Goal: Task Accomplishment & Management: Manage account settings

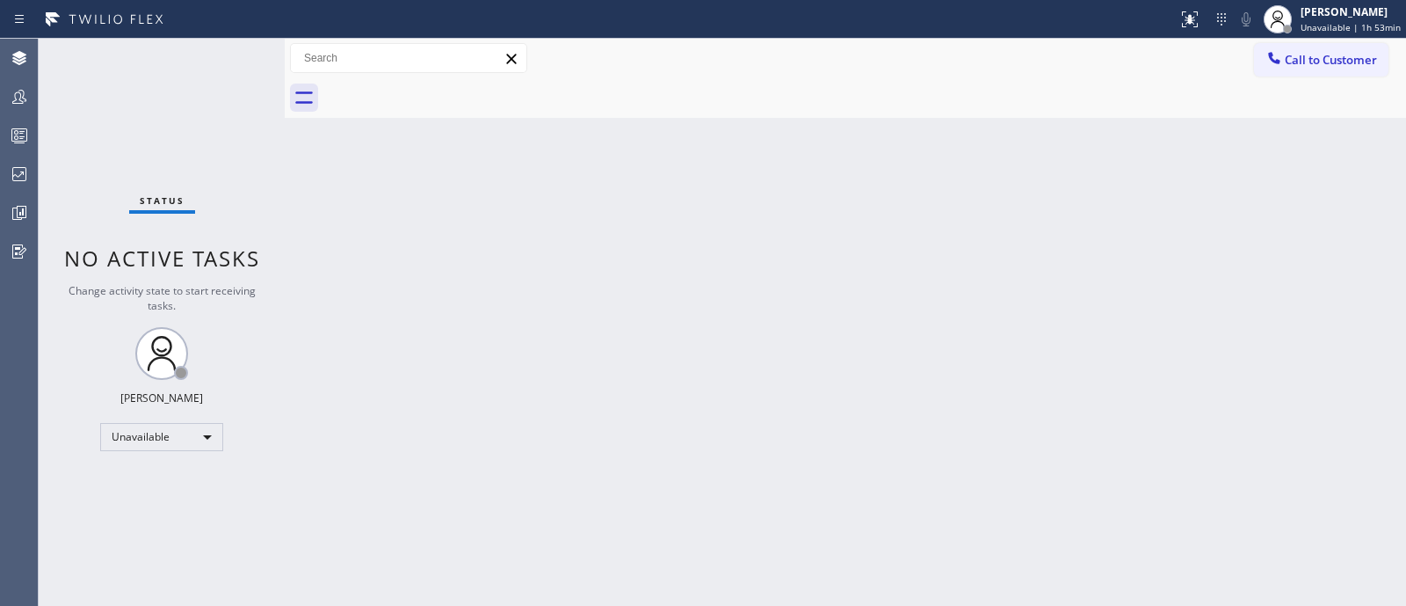
click at [836, 359] on div "Back to Dashboard Change Sender ID Customers Technicians Select a contact Outbo…" at bounding box center [846, 322] width 1122 height 567
click at [6, 95] on div at bounding box center [19, 96] width 39 height 21
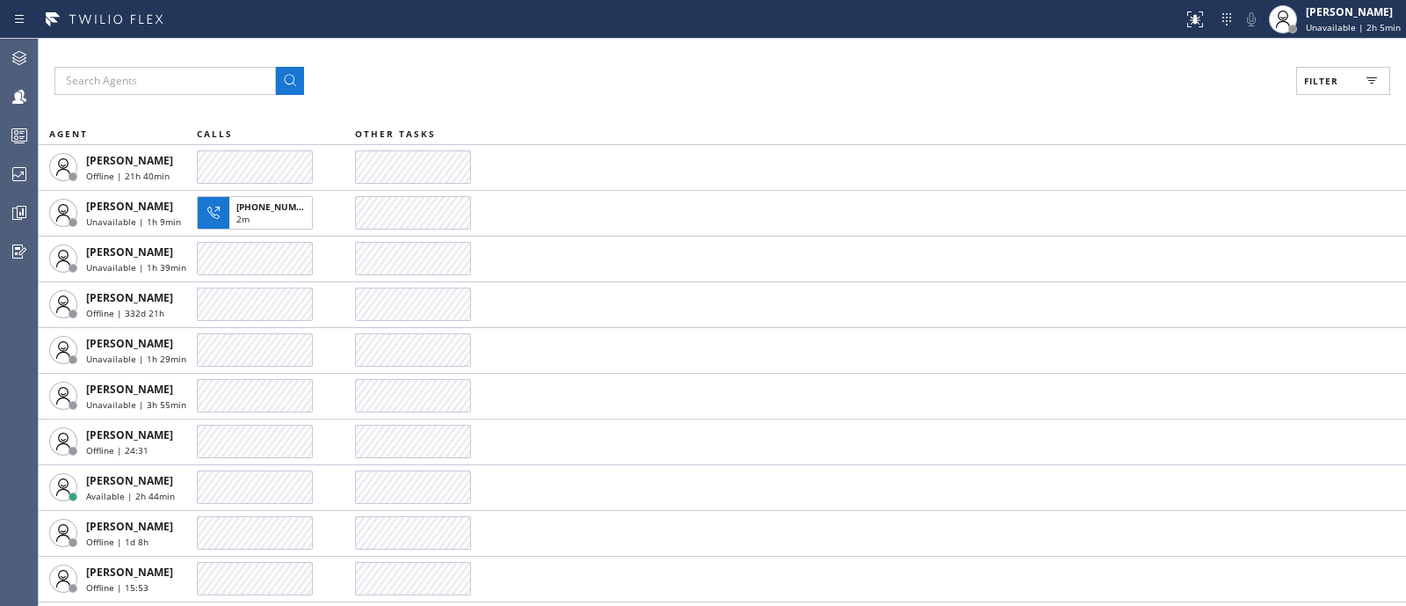
click at [1327, 65] on div "Filter AGENT CALLS OTHER TASKS [PERSON_NAME] Offline | 21h 40min [PERSON_NAME] …" at bounding box center [723, 322] width 1368 height 567
click at [1328, 76] on span "Filter" at bounding box center [1321, 81] width 34 height 12
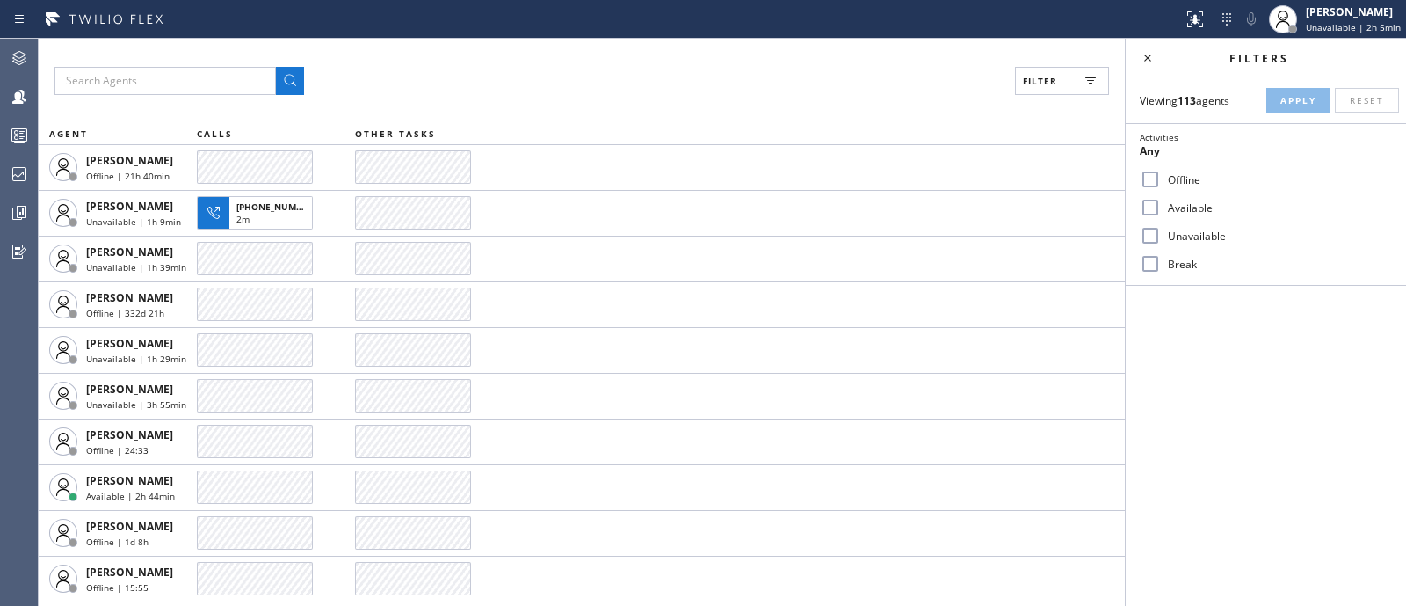
click at [1196, 201] on label "Available" at bounding box center [1276, 207] width 231 height 15
click at [1161, 201] on input "Available" at bounding box center [1150, 207] width 21 height 21
click at [1294, 90] on button "Apply" at bounding box center [1299, 100] width 64 height 25
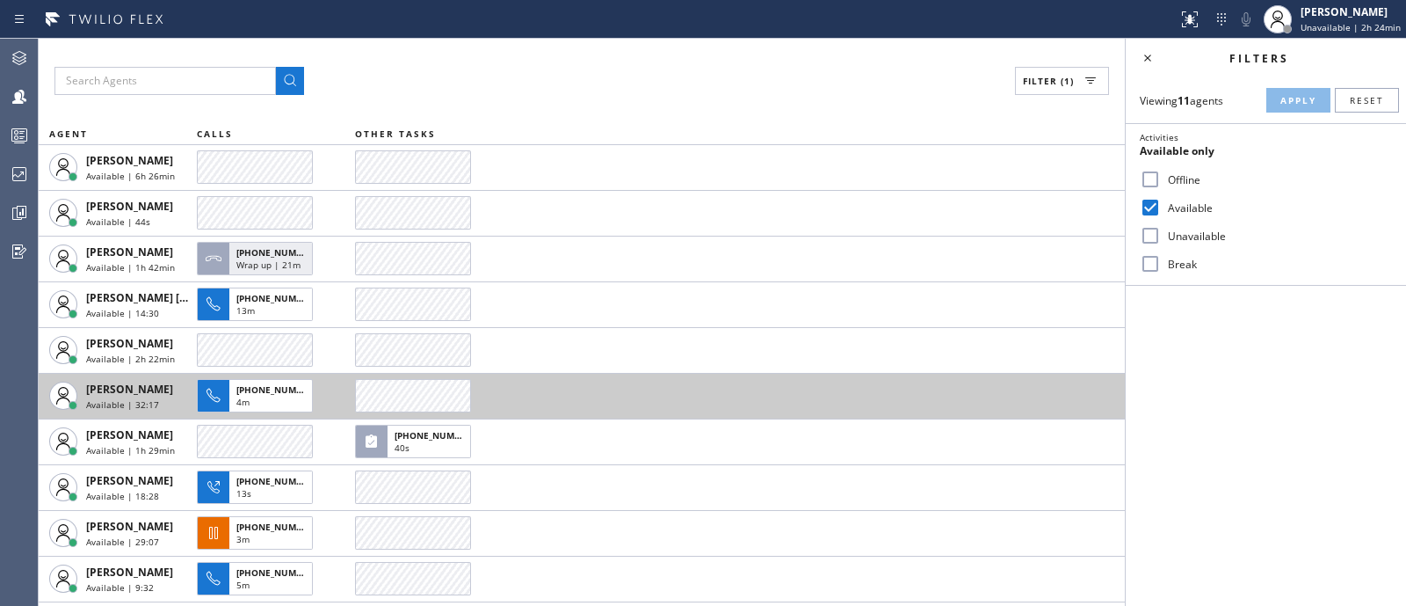
scroll to position [41, 0]
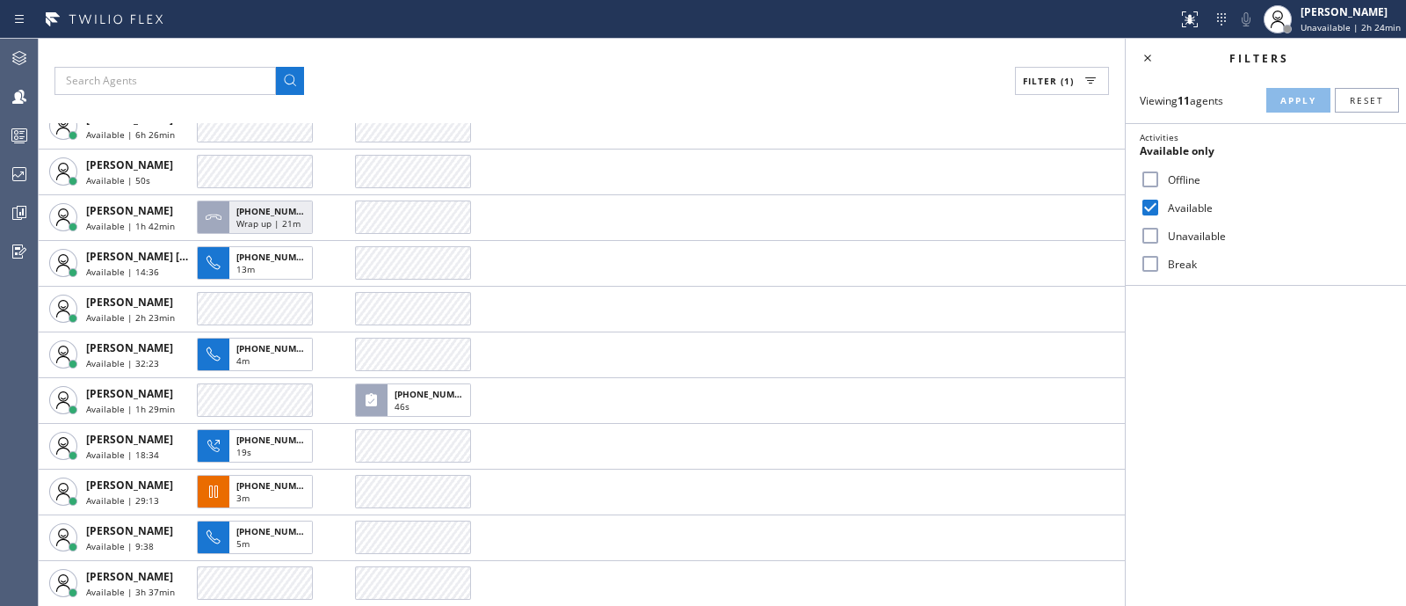
click at [1148, 208] on input "Available" at bounding box center [1150, 207] width 21 height 21
checkbox input "false"
click at [1144, 262] on input "Break" at bounding box center [1150, 263] width 21 height 21
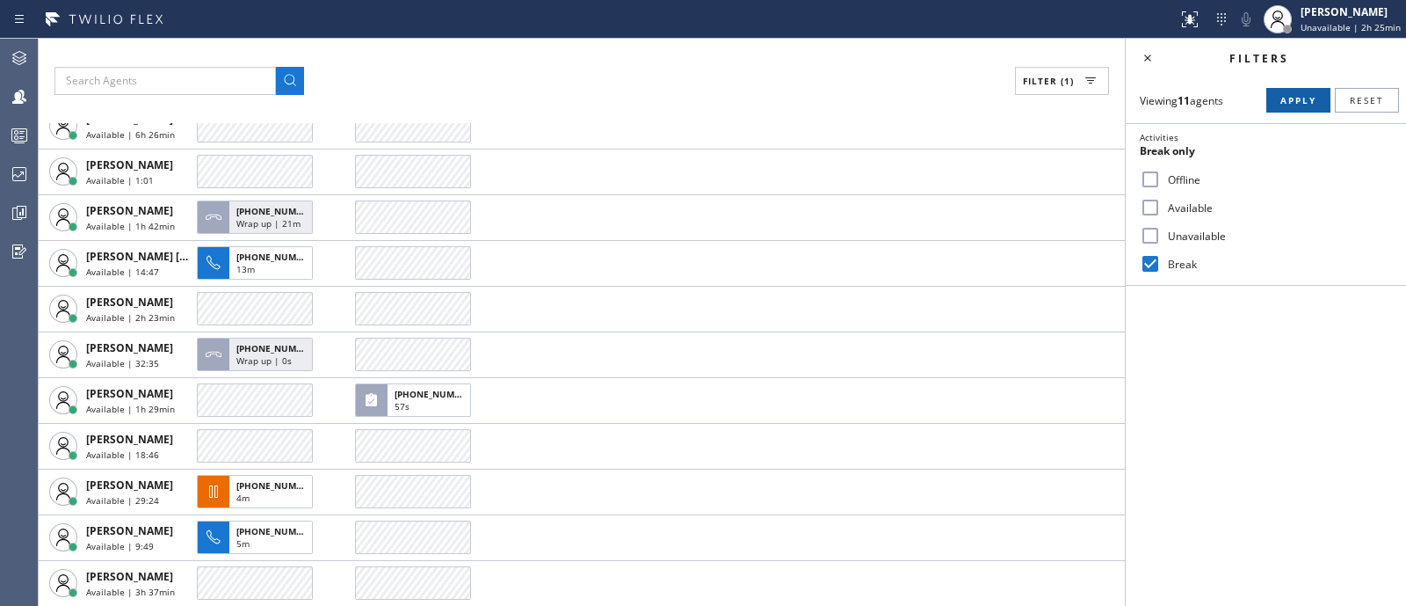
click at [1296, 91] on button "Apply" at bounding box center [1299, 100] width 64 height 25
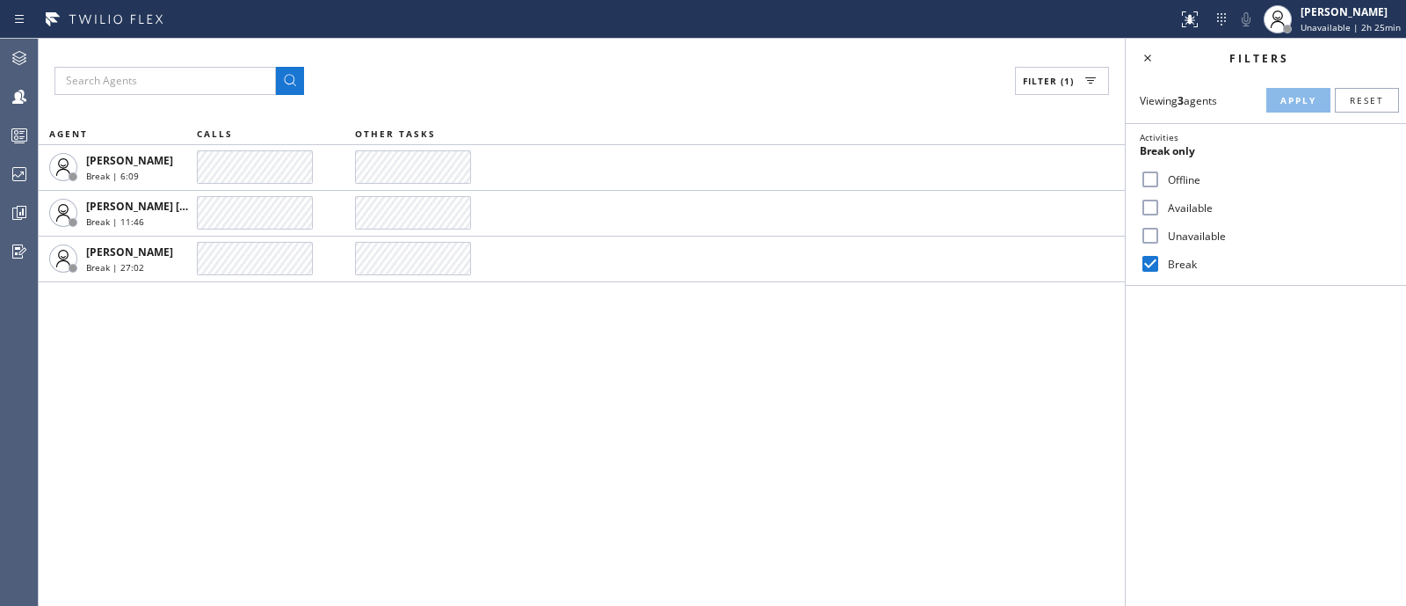
click at [1152, 262] on input "Break" at bounding box center [1150, 263] width 21 height 21
checkbox input "false"
click at [1151, 207] on input "Available" at bounding box center [1150, 207] width 21 height 21
checkbox input "true"
click at [1303, 103] on span "Apply" at bounding box center [1299, 100] width 36 height 12
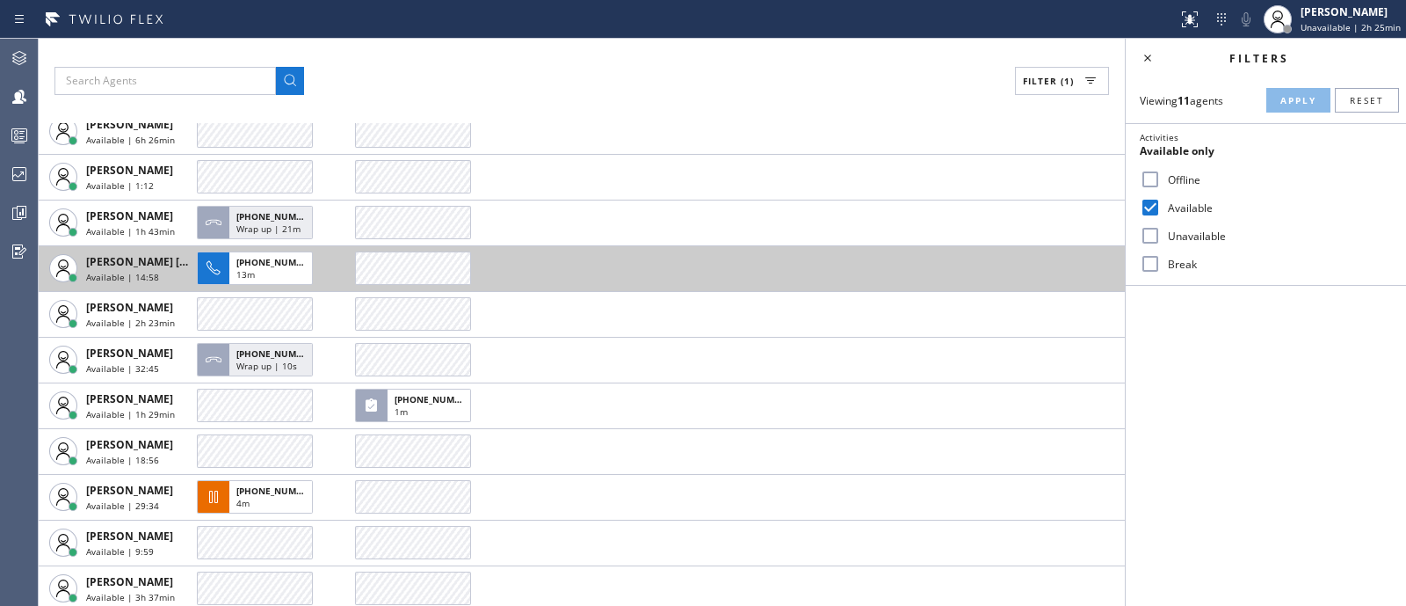
scroll to position [41, 0]
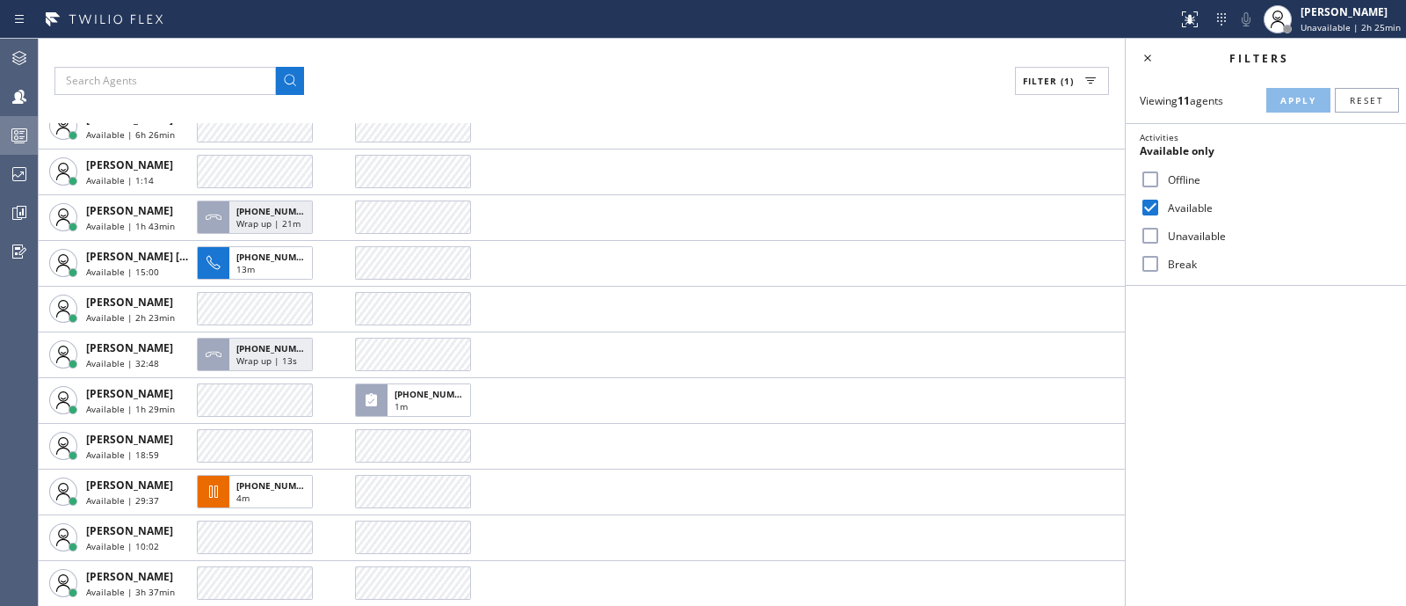
click at [1, 121] on div at bounding box center [19, 135] width 39 height 35
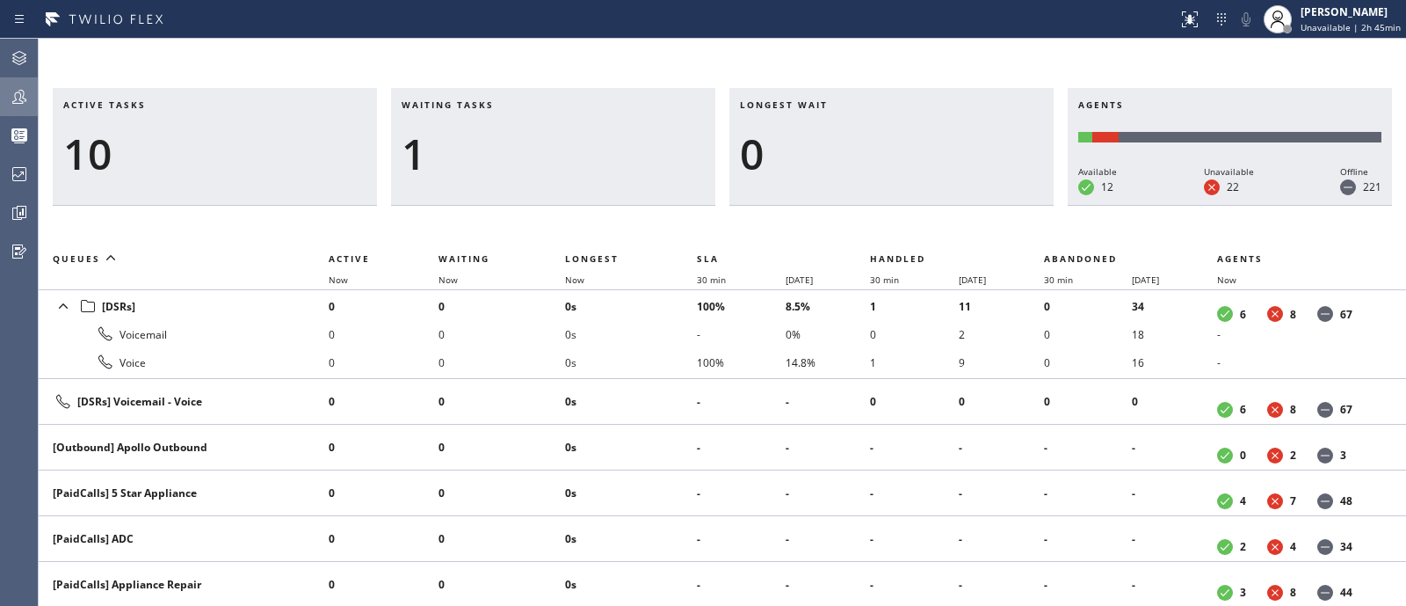
click at [26, 85] on div at bounding box center [19, 96] width 39 height 35
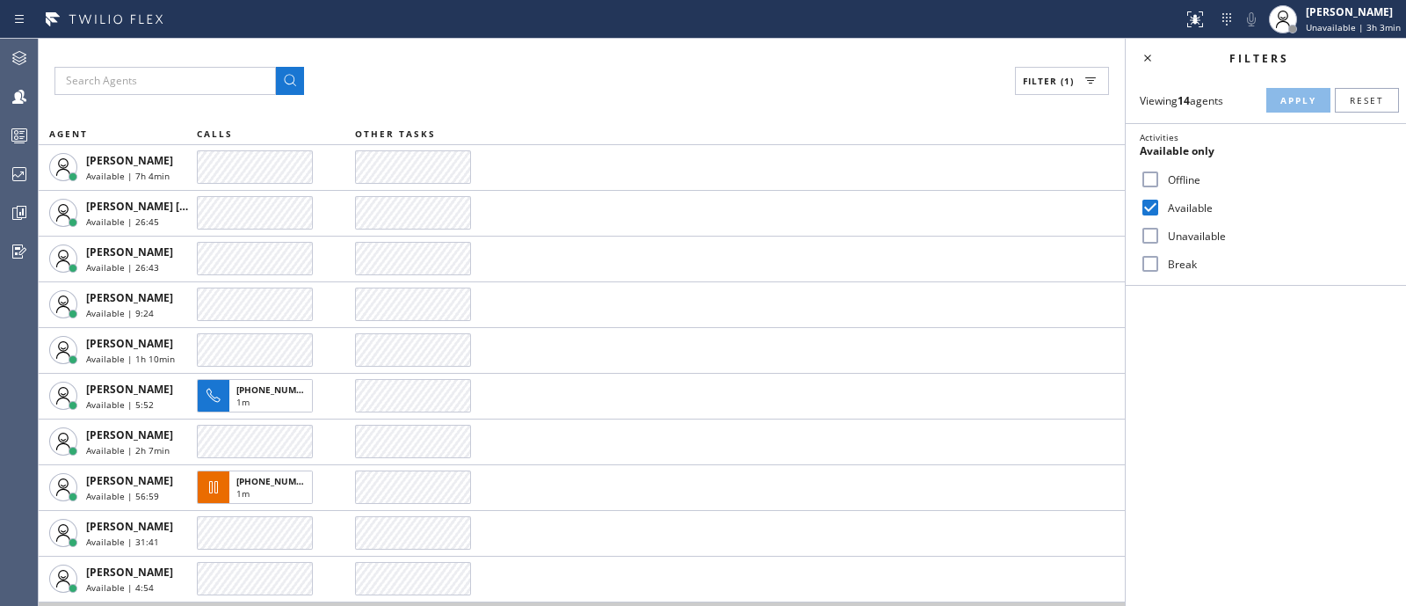
scroll to position [178, 0]
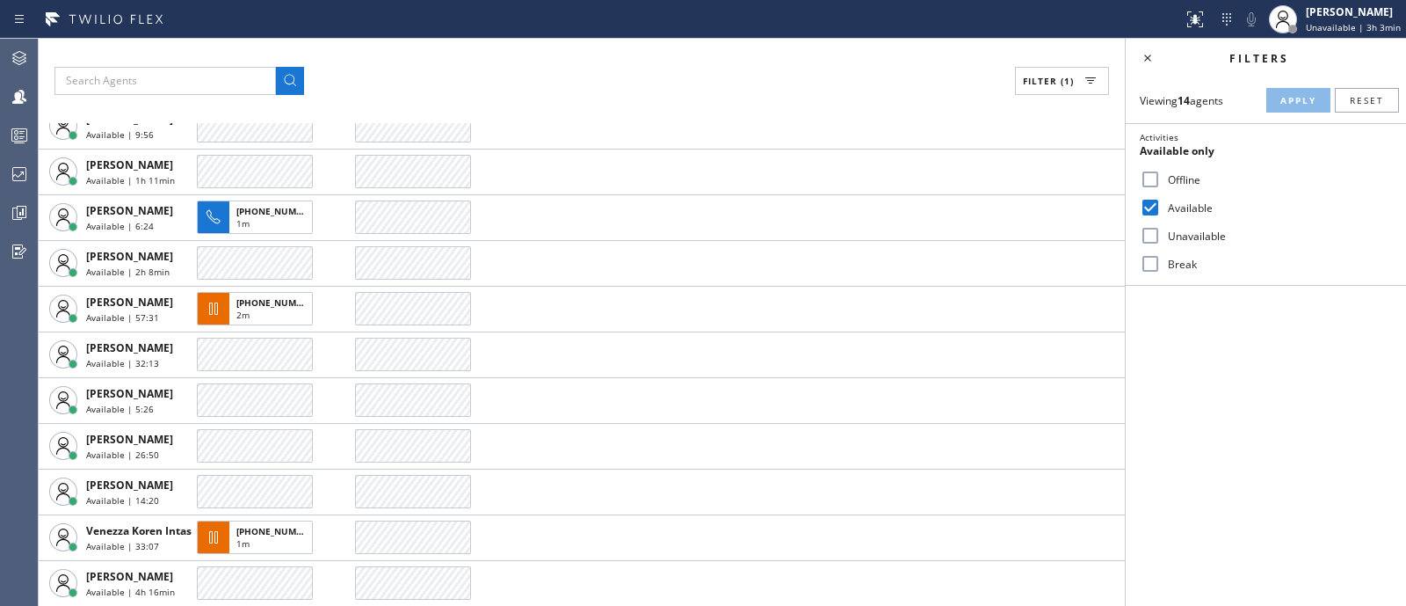
click at [1279, 317] on div "Filters Viewing 14 agents Apply Reset Activities Available only Offline Availab…" at bounding box center [1266, 322] width 280 height 567
click at [4, 137] on div at bounding box center [19, 135] width 39 height 21
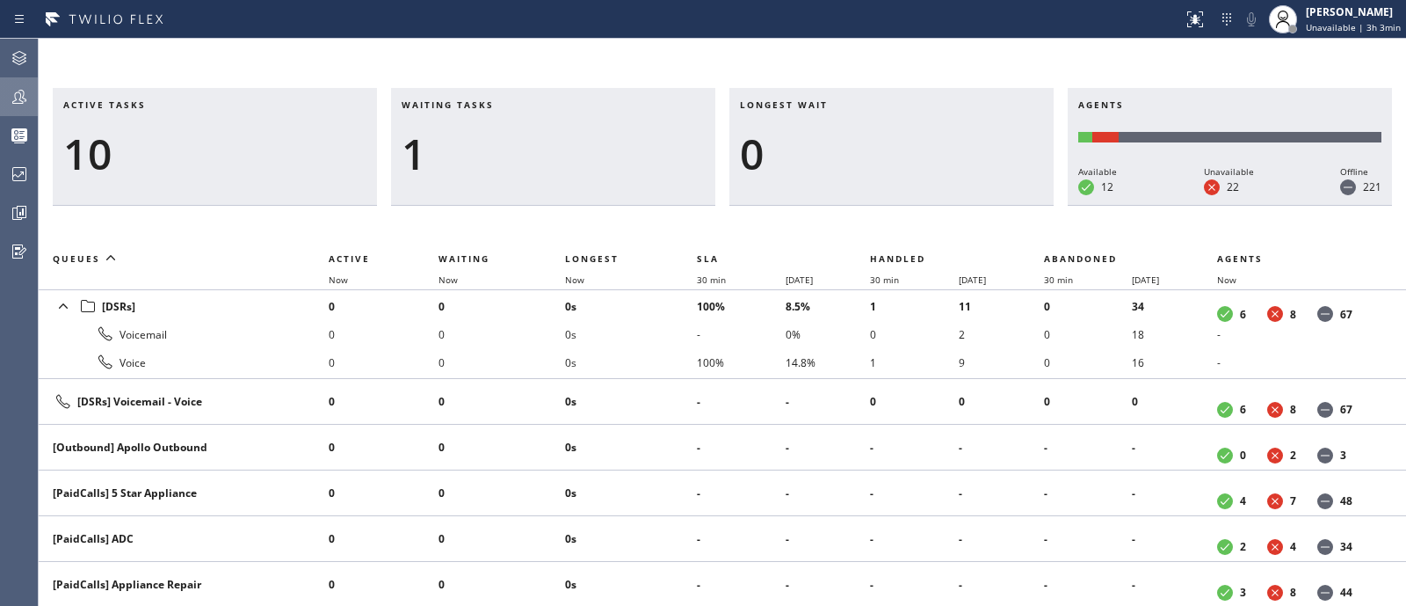
click at [11, 91] on icon at bounding box center [19, 96] width 21 height 21
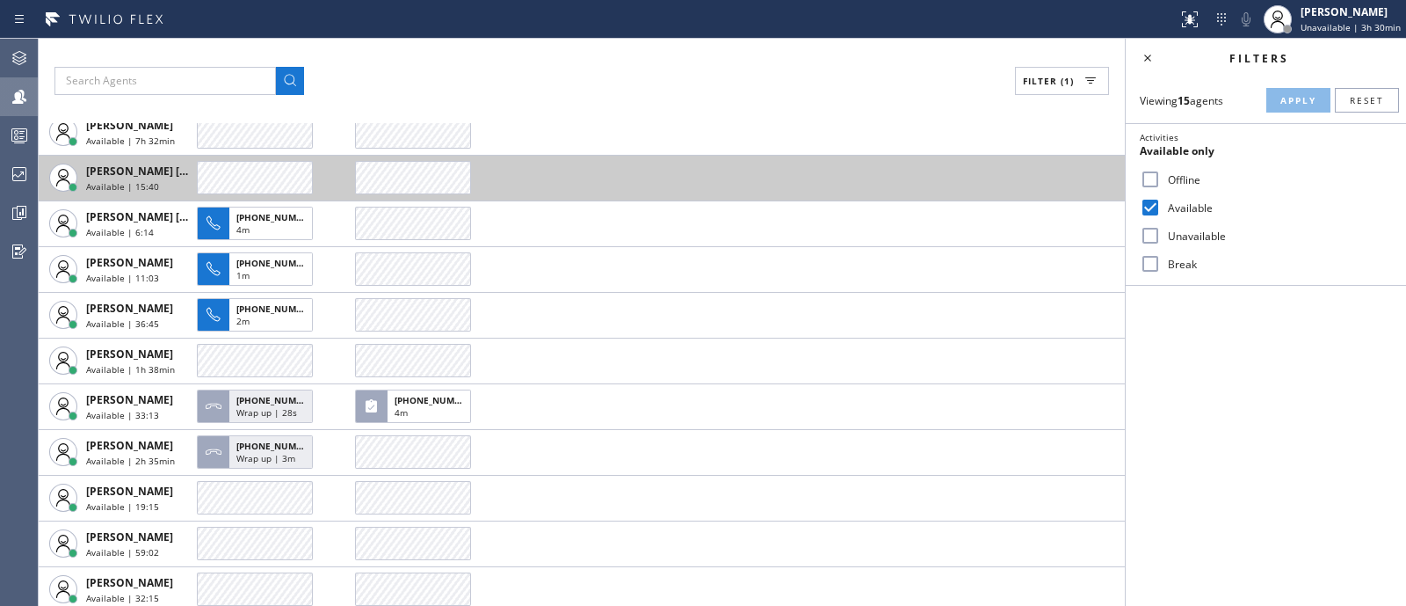
scroll to position [223, 0]
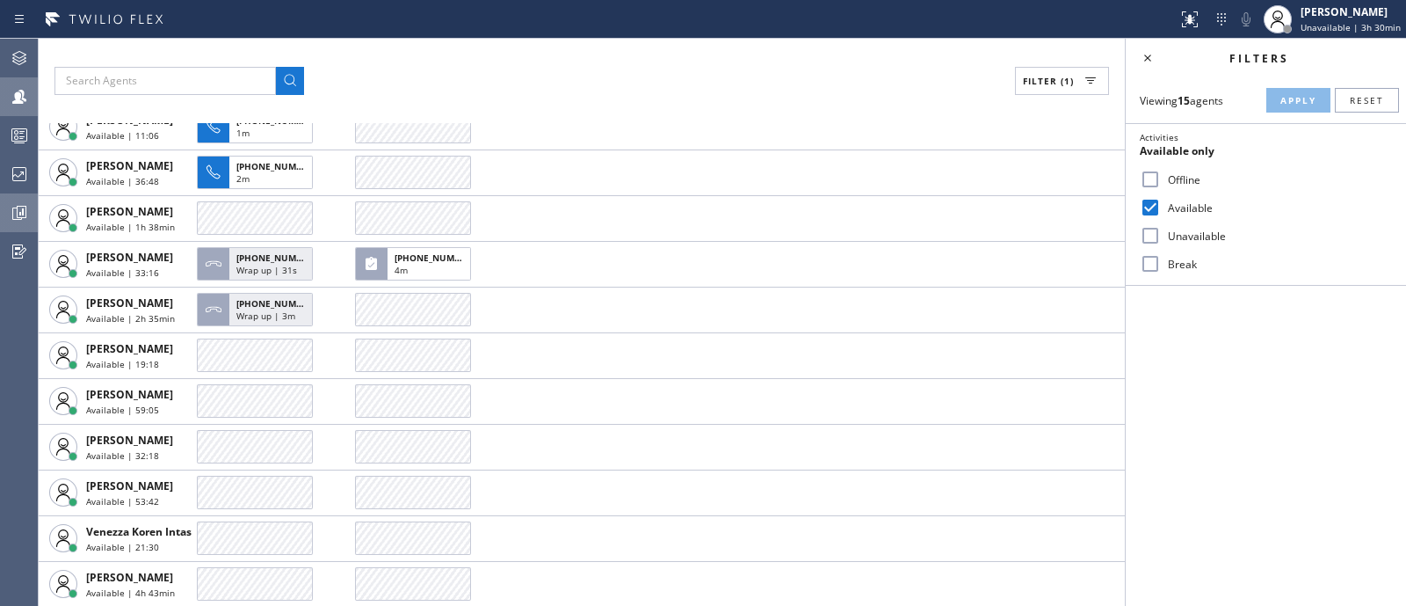
click at [18, 210] on icon at bounding box center [19, 212] width 21 height 21
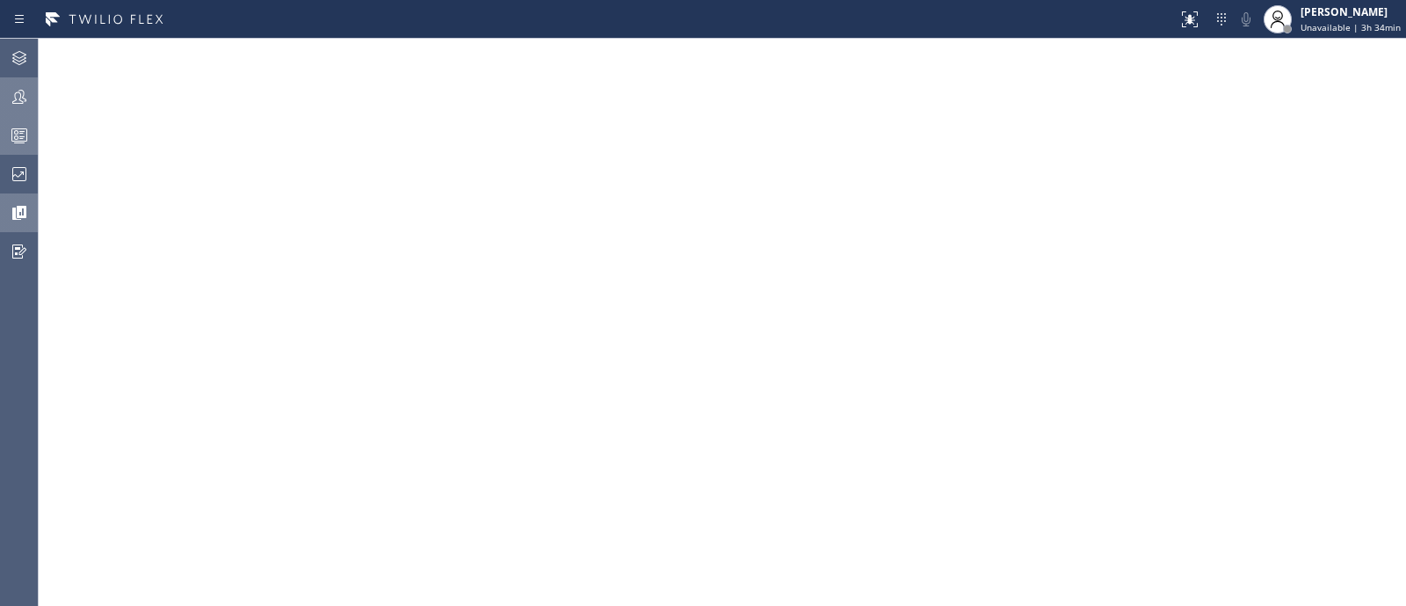
click at [22, 132] on icon at bounding box center [20, 137] width 10 height 11
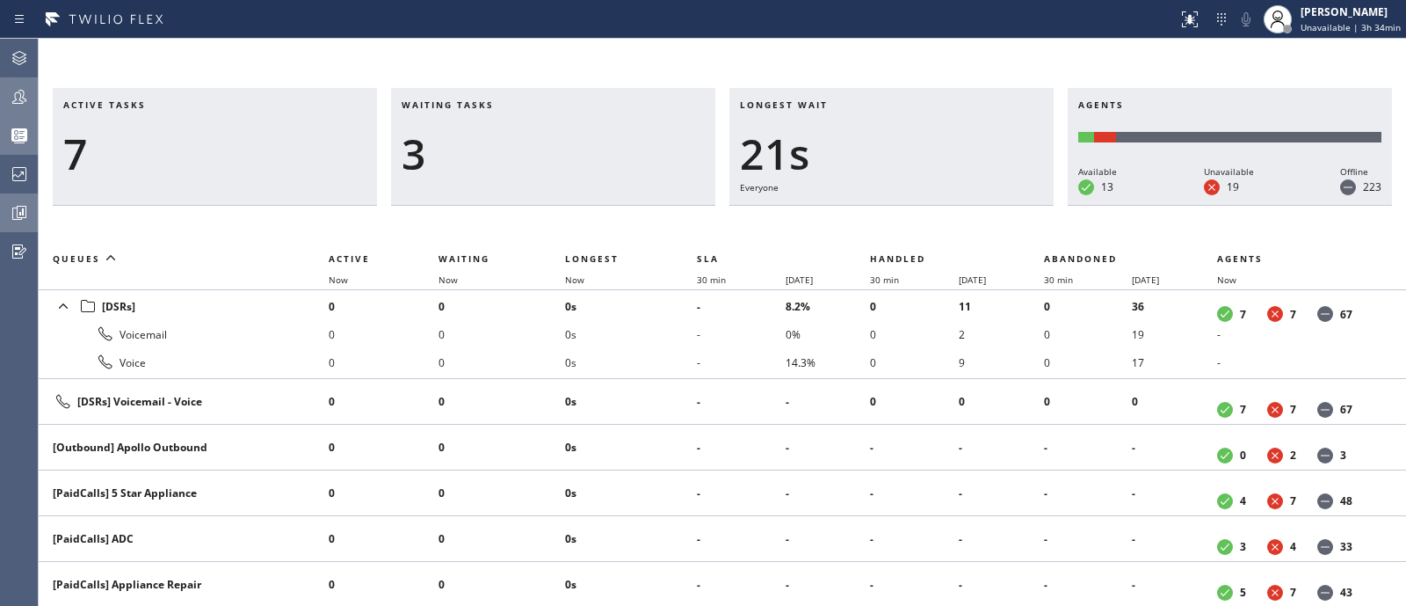
click at [20, 107] on div at bounding box center [19, 96] width 39 height 35
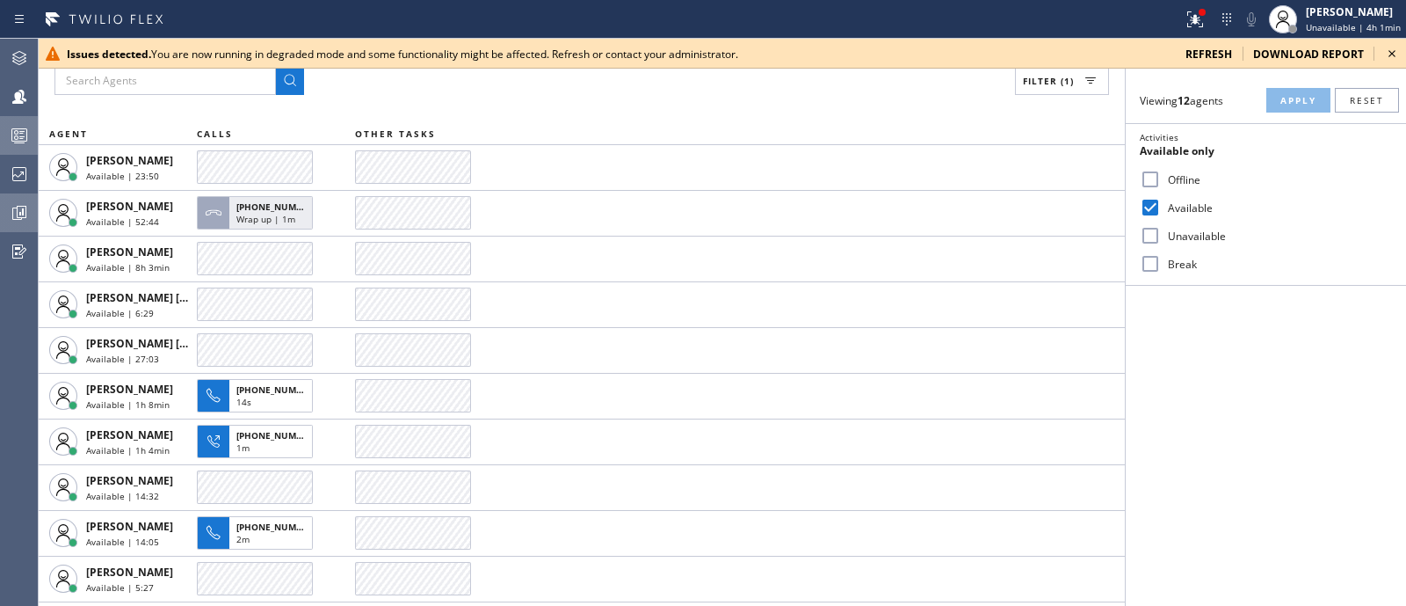
click at [1213, 50] on span "refresh" at bounding box center [1209, 54] width 47 height 15
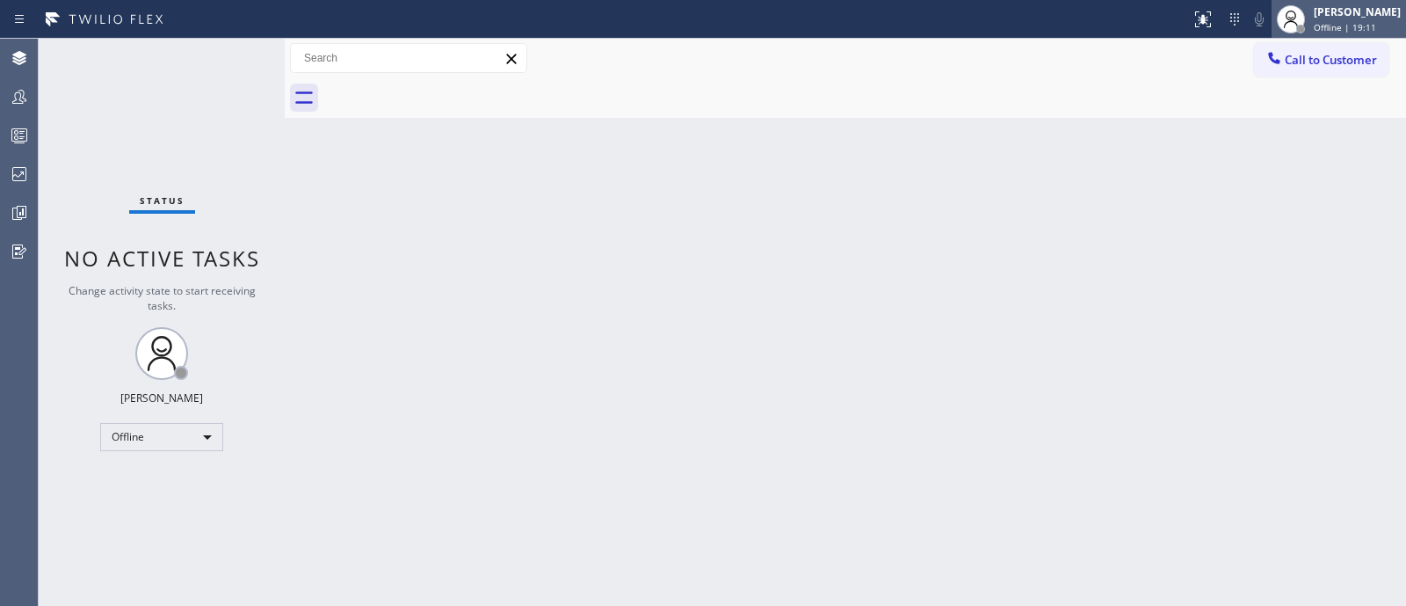
click at [1340, 17] on div "[PERSON_NAME]" at bounding box center [1357, 11] width 87 height 15
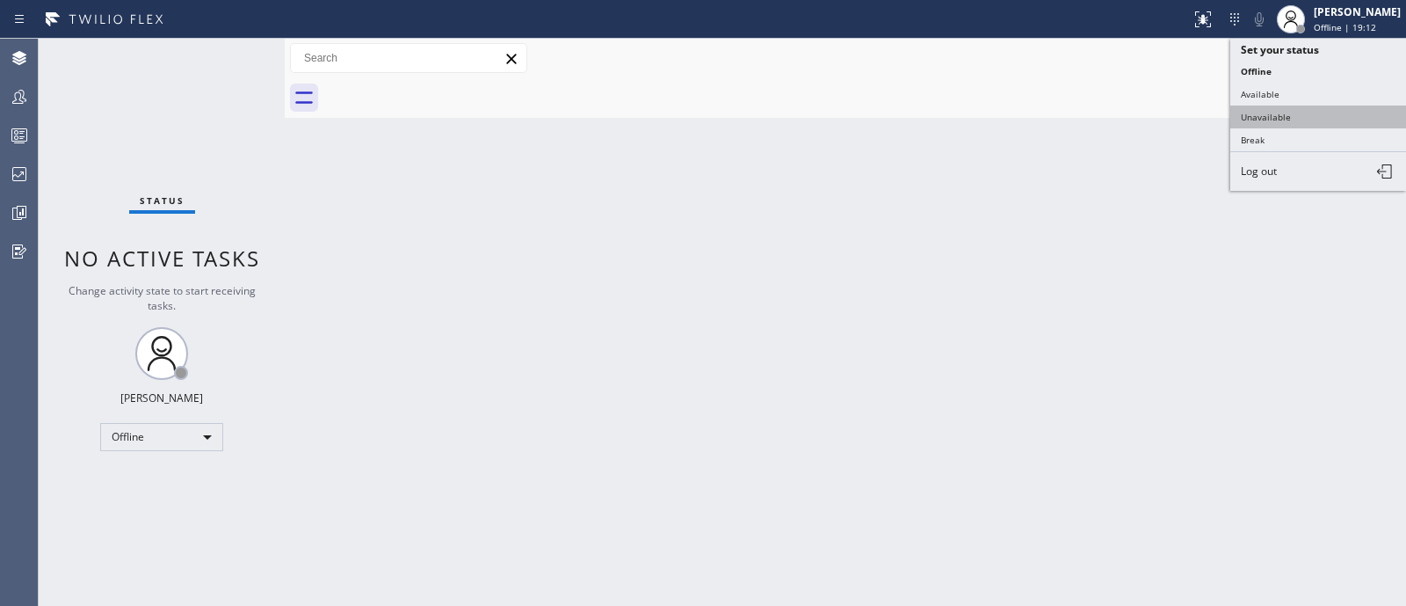
click at [1261, 119] on button "Unavailable" at bounding box center [1318, 116] width 176 height 23
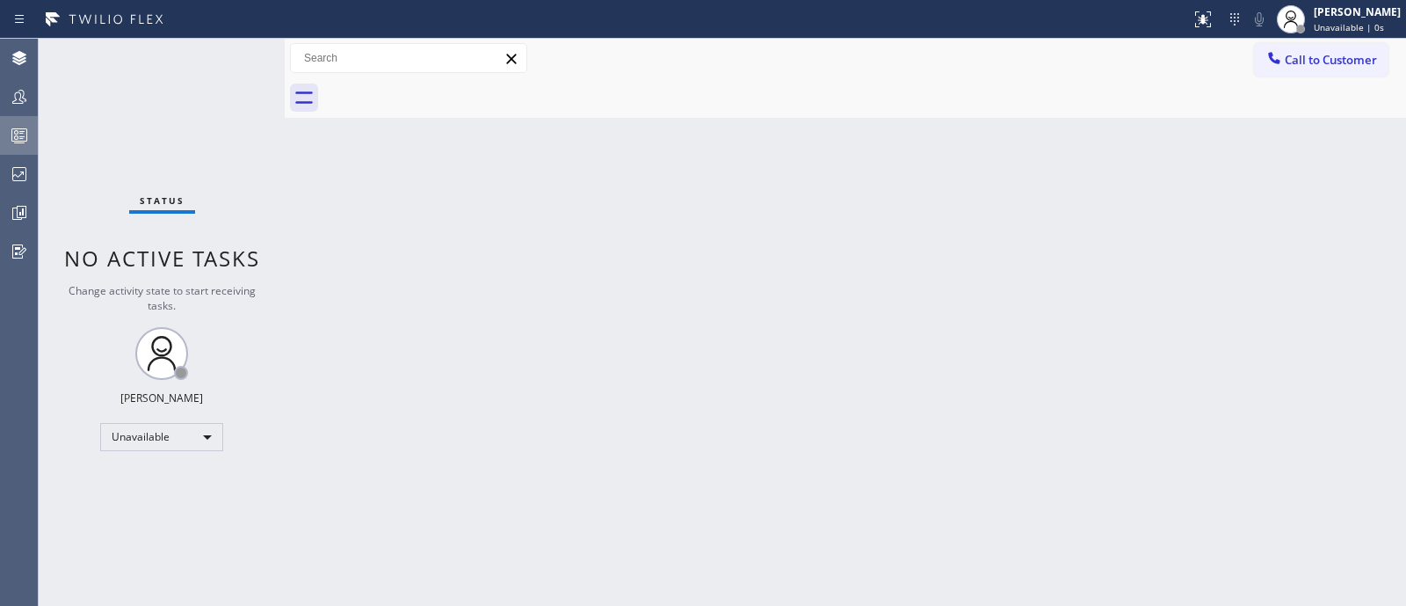
click at [7, 134] on div at bounding box center [19, 135] width 39 height 21
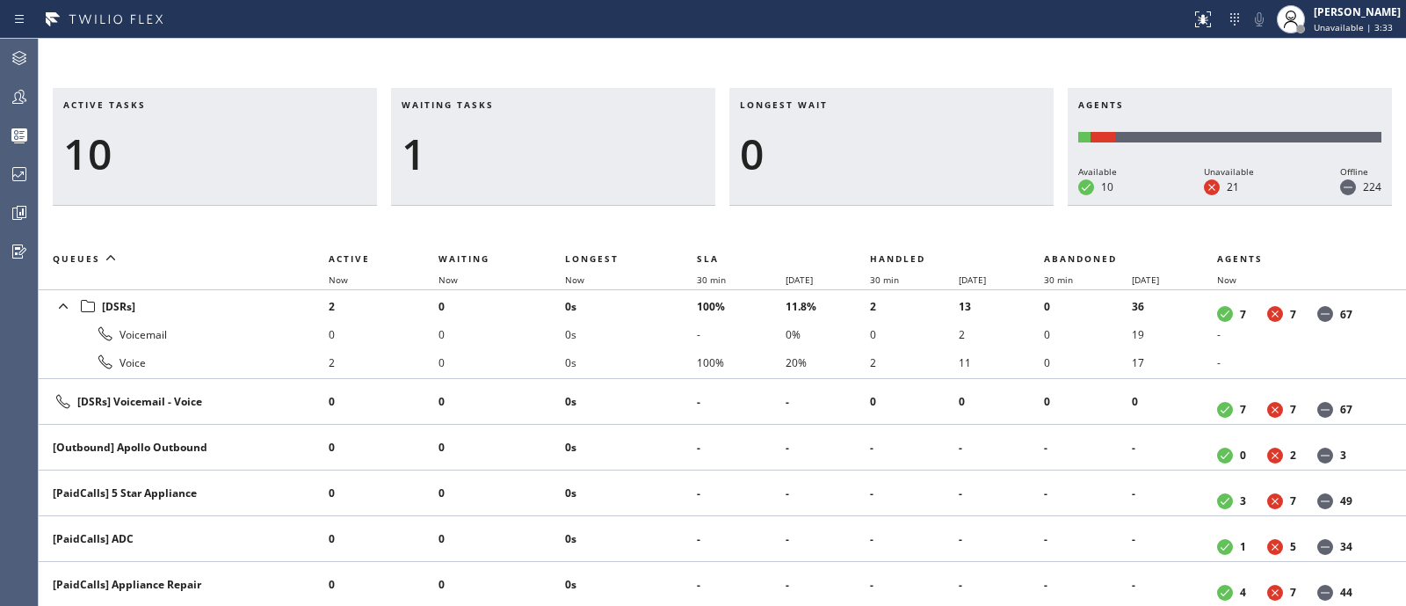
click at [1226, 97] on div "Agents Available 10 Unavailable 21 Offline 224" at bounding box center [1230, 147] width 324 height 118
click at [13, 101] on icon at bounding box center [19, 97] width 14 height 14
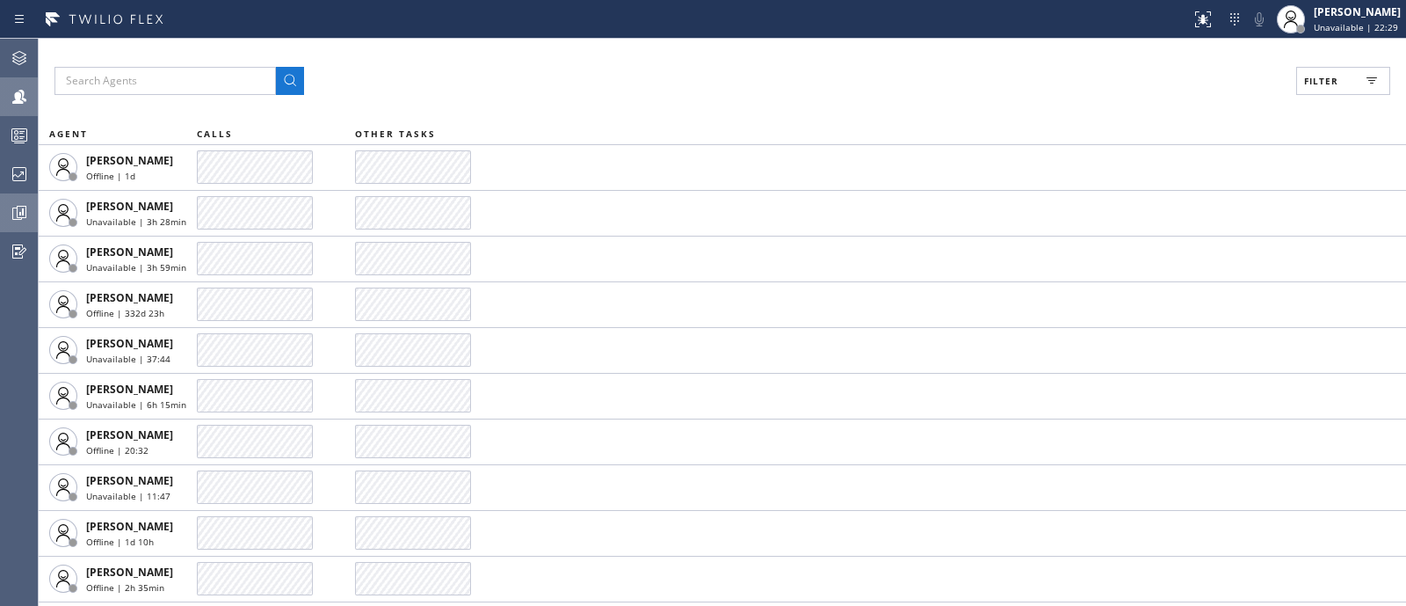
click at [12, 204] on icon at bounding box center [19, 212] width 21 height 21
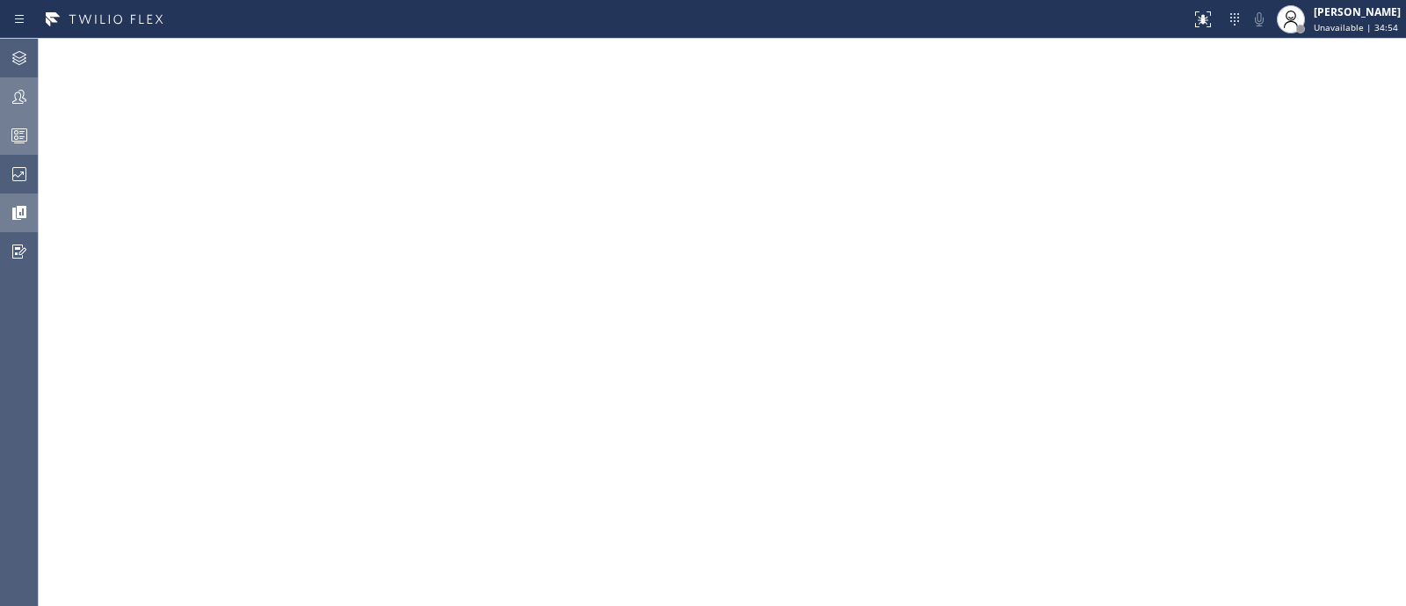
click at [15, 127] on icon at bounding box center [19, 135] width 21 height 21
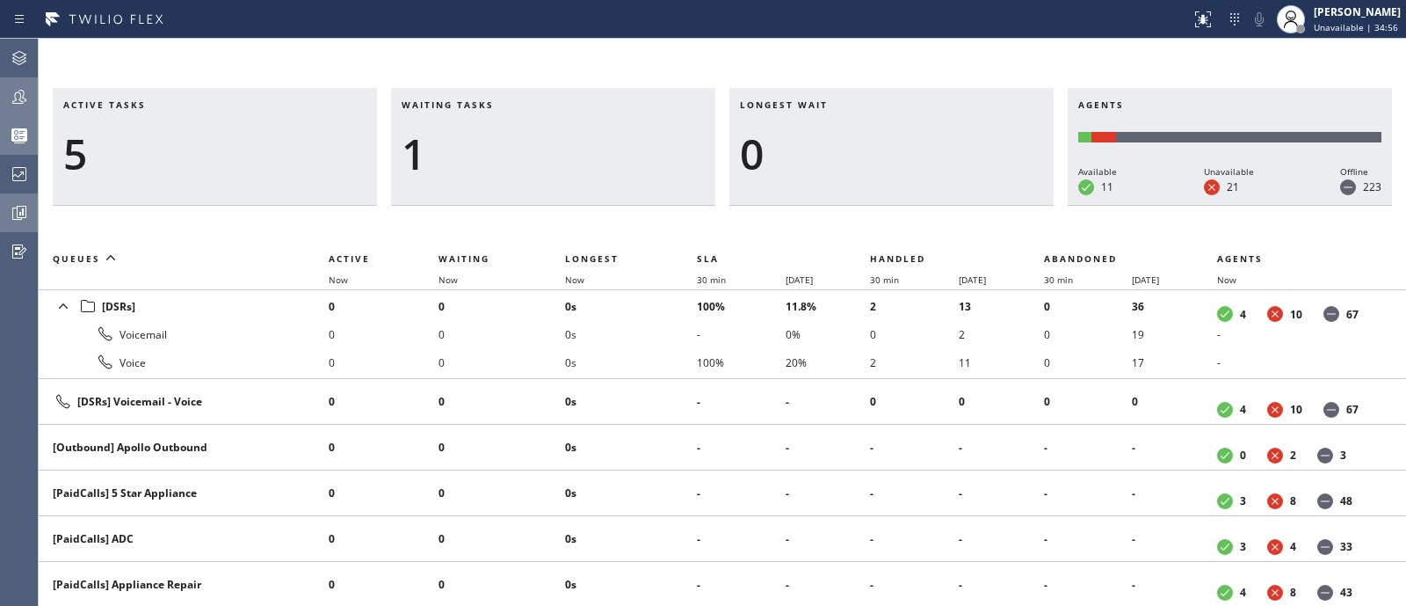
click at [14, 97] on icon at bounding box center [19, 97] width 14 height 14
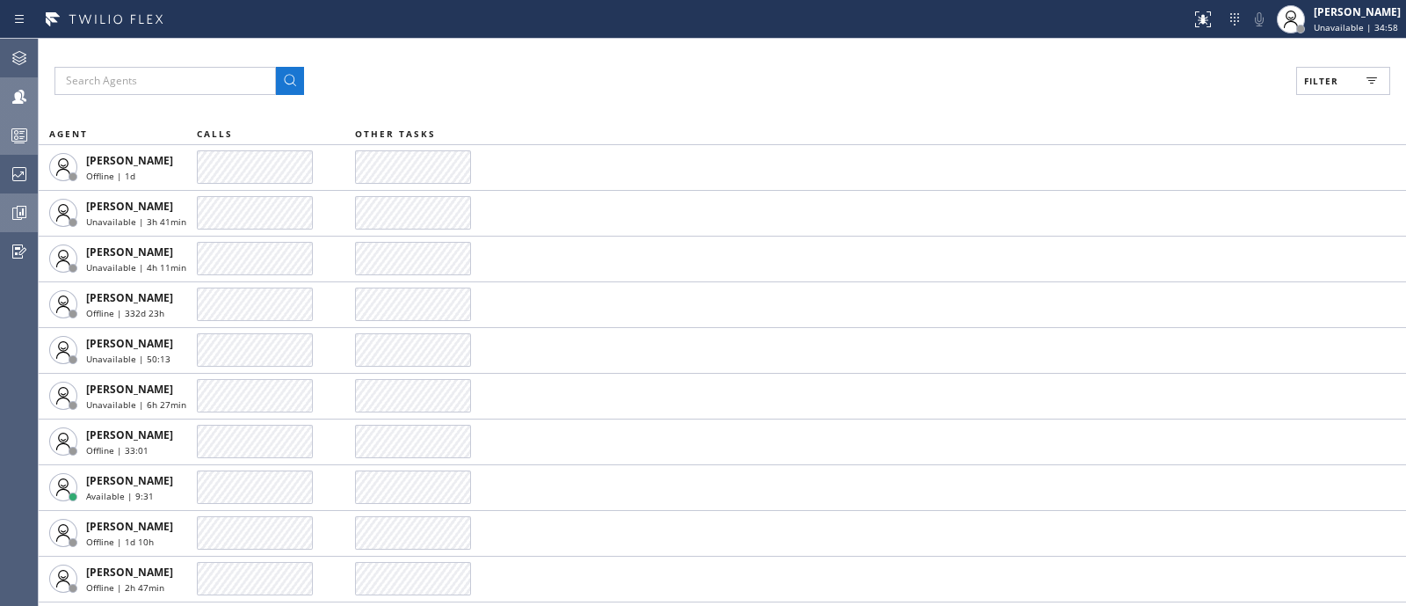
click at [1361, 70] on icon at bounding box center [1371, 80] width 21 height 21
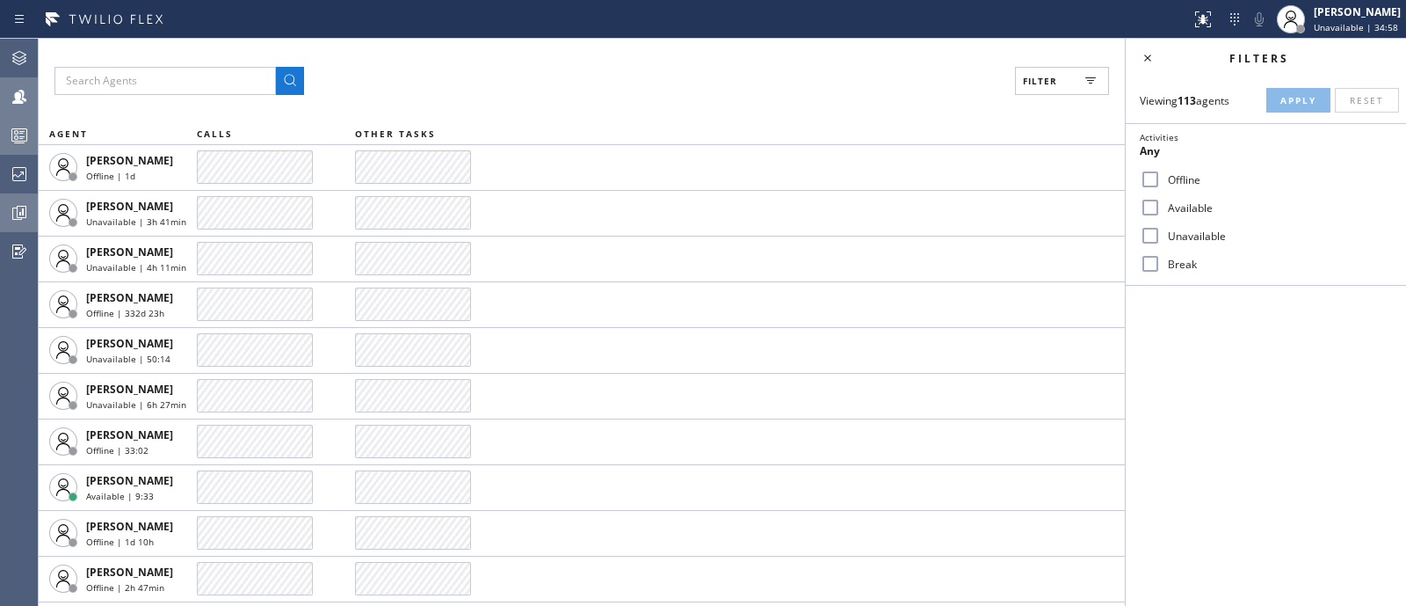
click at [1190, 212] on label "Available" at bounding box center [1276, 207] width 231 height 15
click at [1161, 212] on input "Available" at bounding box center [1150, 207] width 21 height 21
click at [1304, 103] on span "Apply" at bounding box center [1299, 100] width 36 height 12
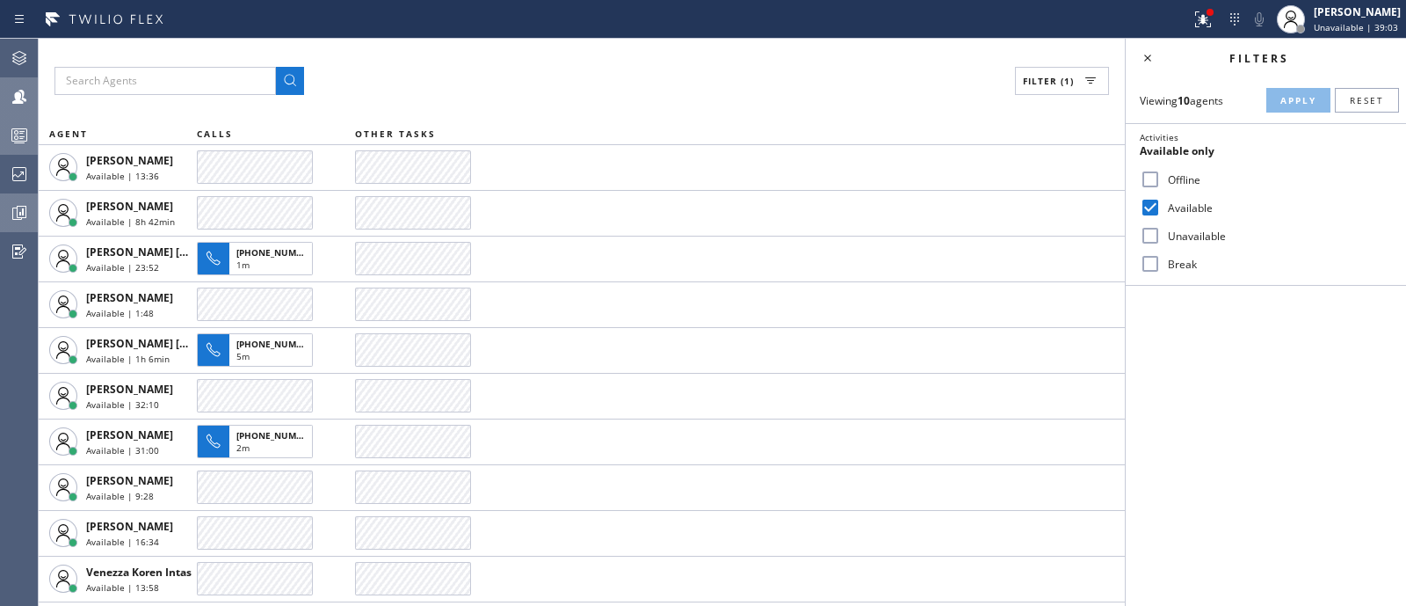
click at [29, 196] on div at bounding box center [19, 212] width 39 height 35
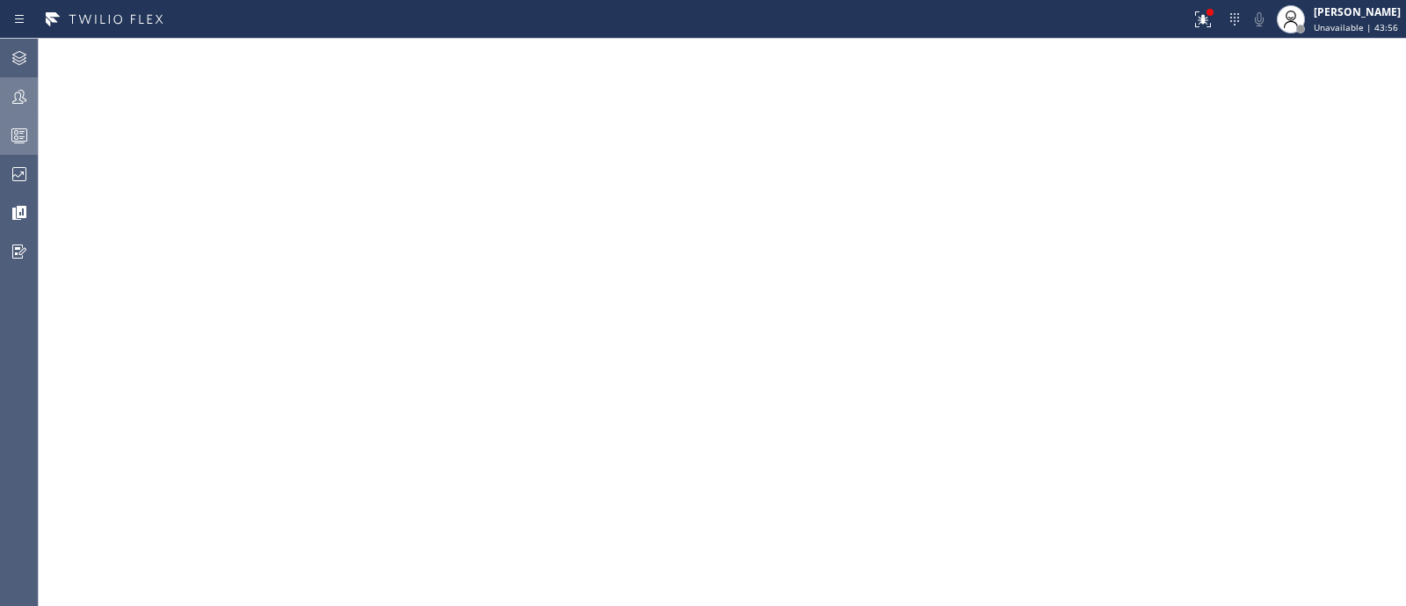
click at [33, 99] on div at bounding box center [19, 96] width 39 height 21
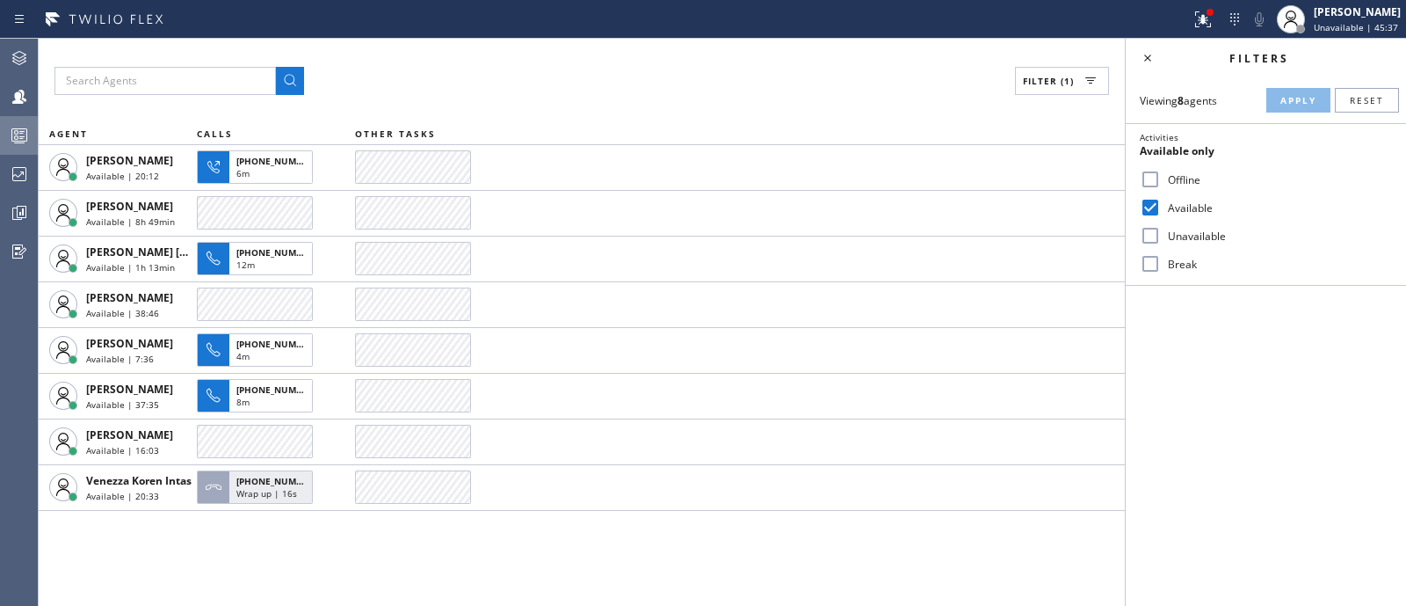
click at [1141, 211] on input "Available" at bounding box center [1150, 207] width 21 height 21
checkbox input "false"
click at [1145, 239] on input "Unavailable" at bounding box center [1150, 235] width 21 height 21
click at [1288, 92] on button "Apply" at bounding box center [1299, 100] width 64 height 25
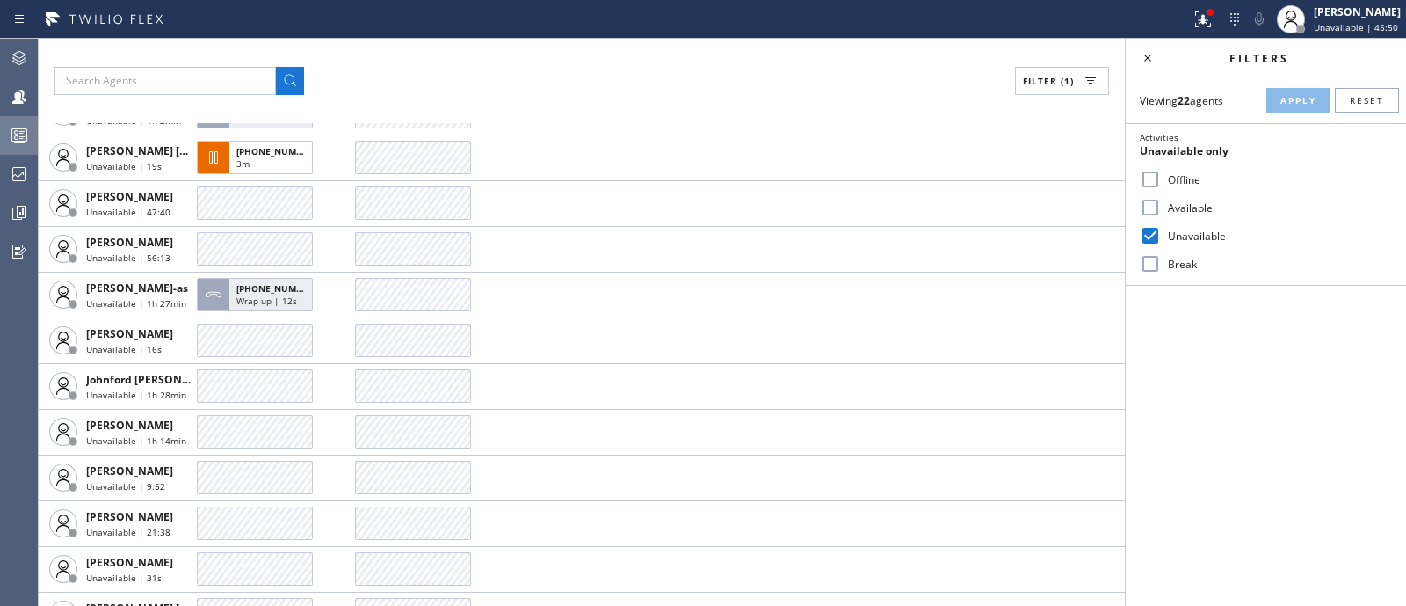
scroll to position [544, 0]
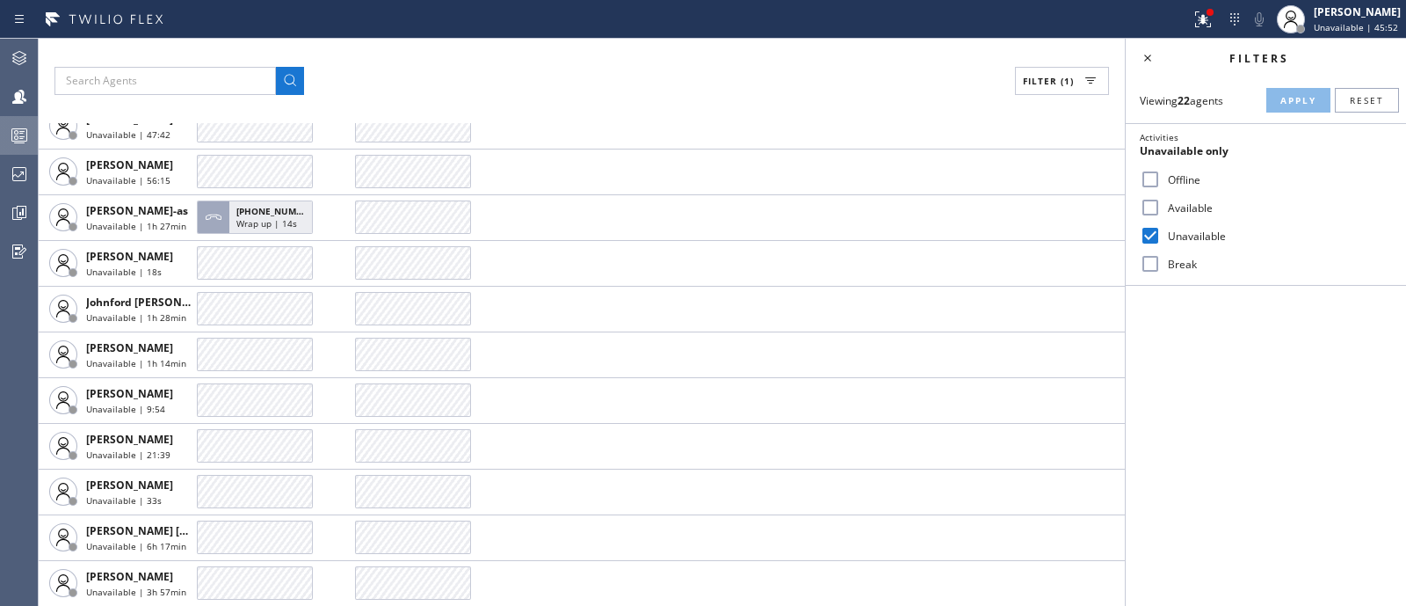
click at [1159, 230] on input "Unavailable" at bounding box center [1150, 235] width 21 height 21
checkbox input "false"
click at [1168, 265] on label "Break" at bounding box center [1276, 264] width 231 height 15
click at [1161, 265] on input "Break" at bounding box center [1150, 263] width 21 height 21
checkbox input "true"
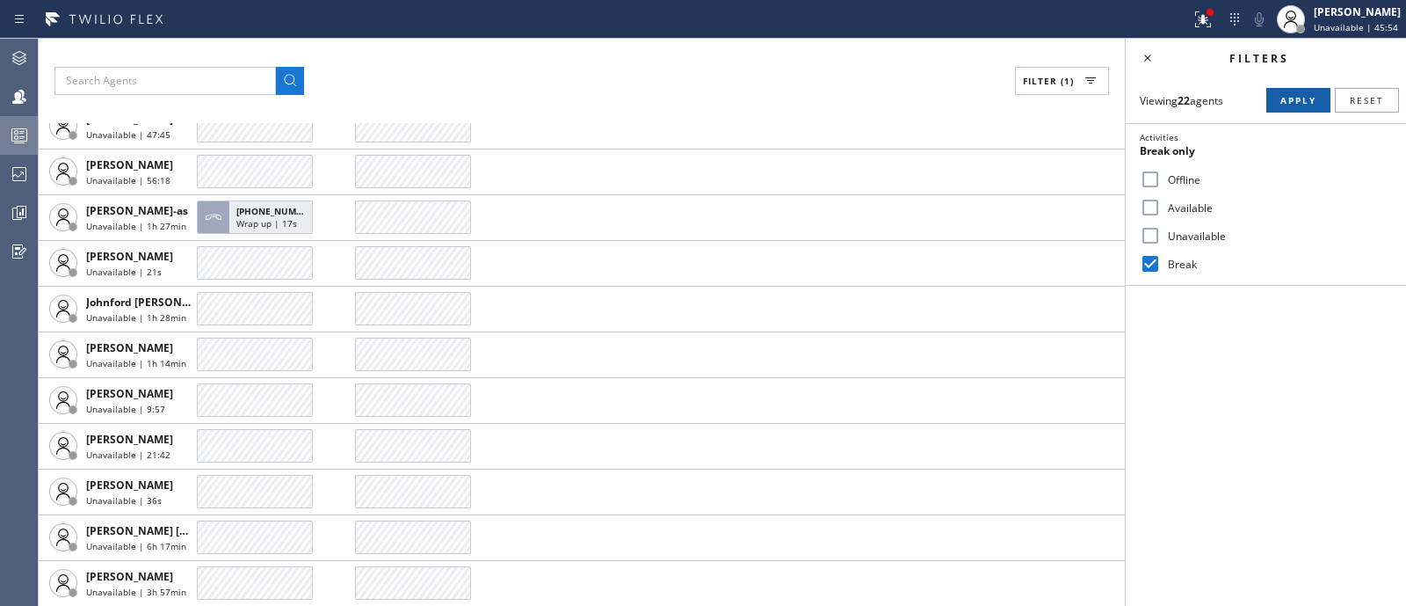
click at [1298, 102] on span "Apply" at bounding box center [1299, 100] width 36 height 12
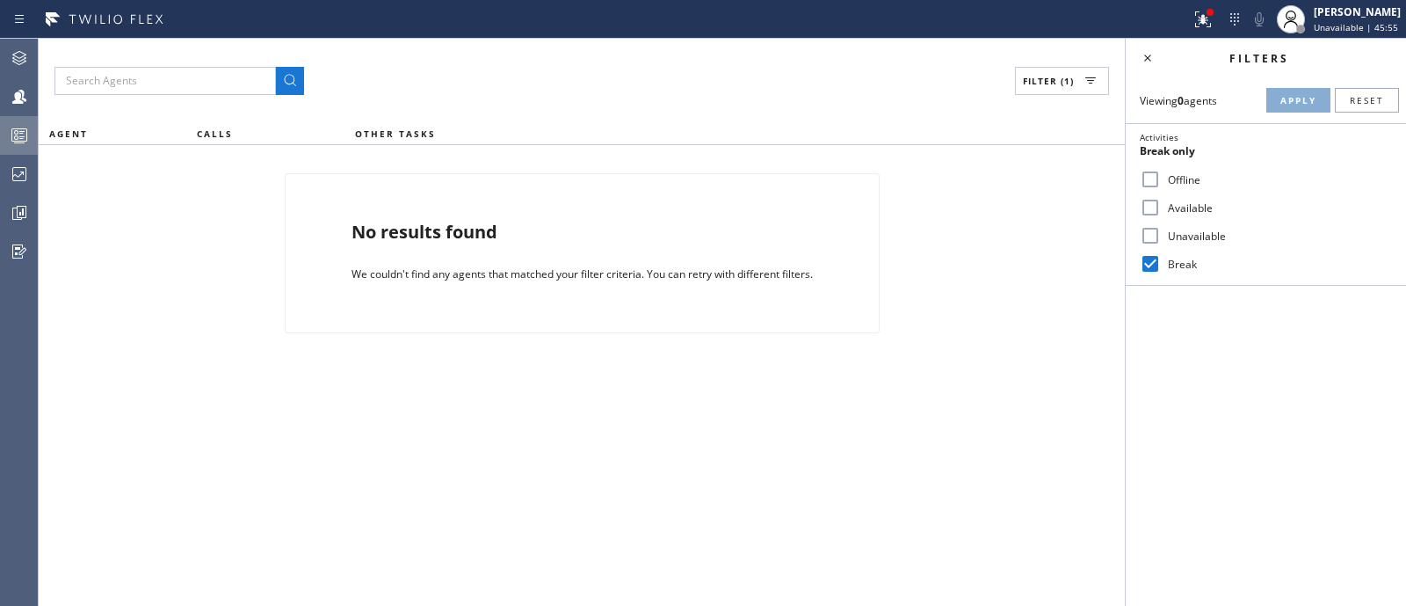
scroll to position [0, 0]
click at [1148, 212] on input "Available" at bounding box center [1150, 207] width 21 height 21
checkbox input "true"
click at [1151, 267] on input "Break" at bounding box center [1150, 263] width 21 height 21
checkbox input "false"
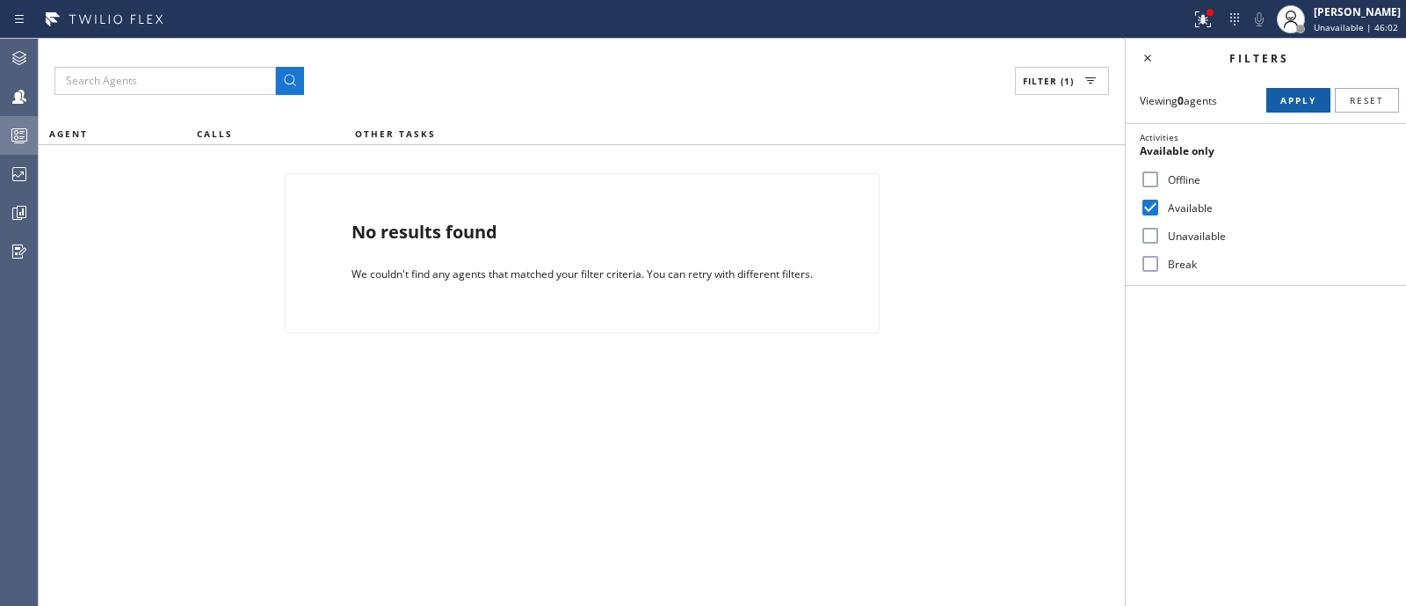
click at [1296, 97] on span "Apply" at bounding box center [1299, 100] width 36 height 12
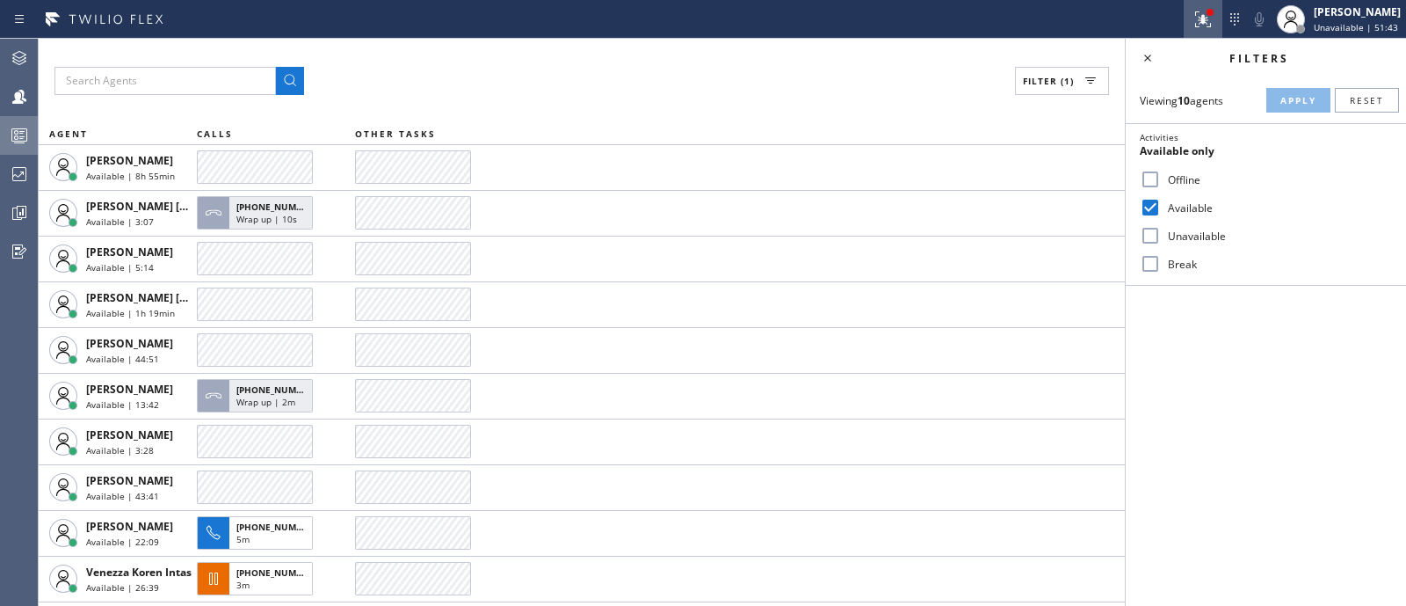
click at [1195, 14] on icon at bounding box center [1200, 17] width 11 height 12
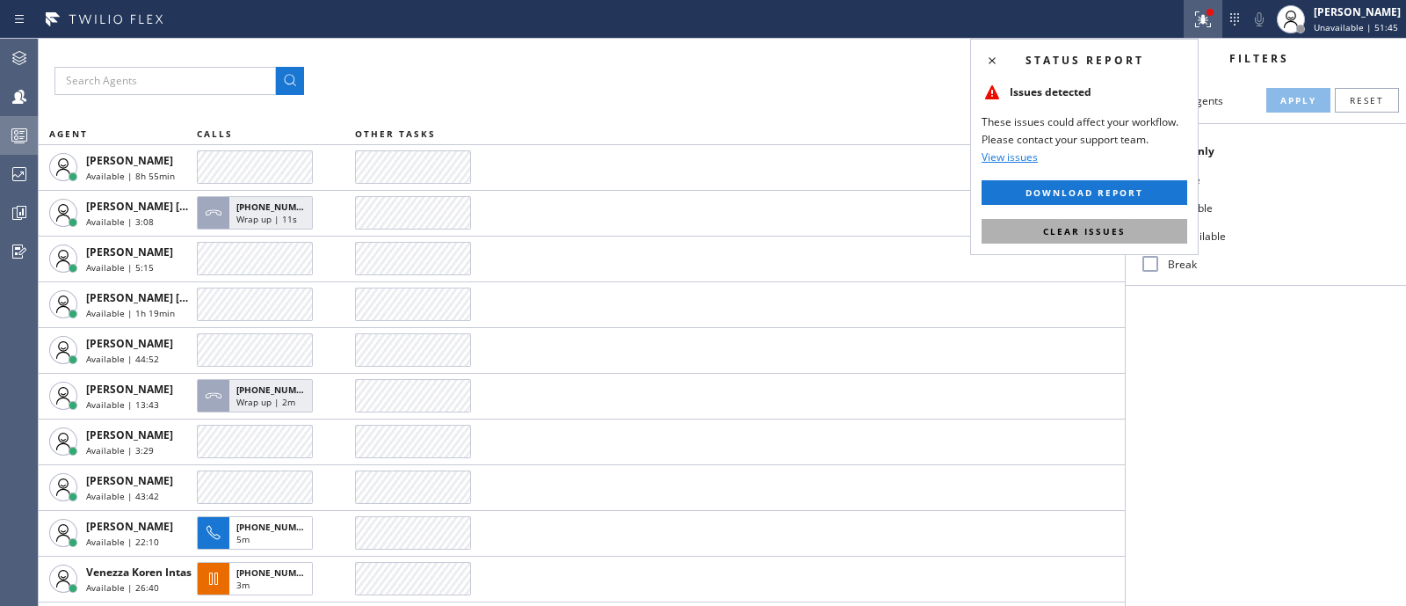
click at [1129, 229] on button "Clear issues" at bounding box center [1085, 231] width 206 height 25
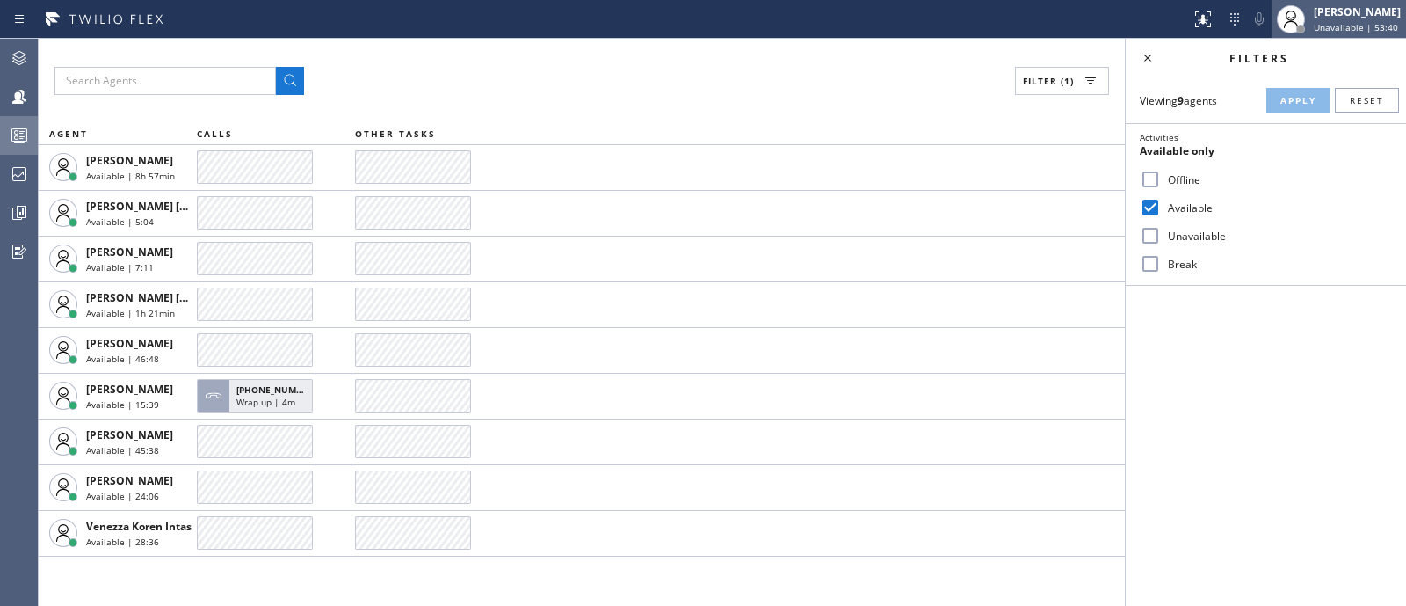
click at [1336, 13] on div "[PERSON_NAME]" at bounding box center [1357, 11] width 87 height 15
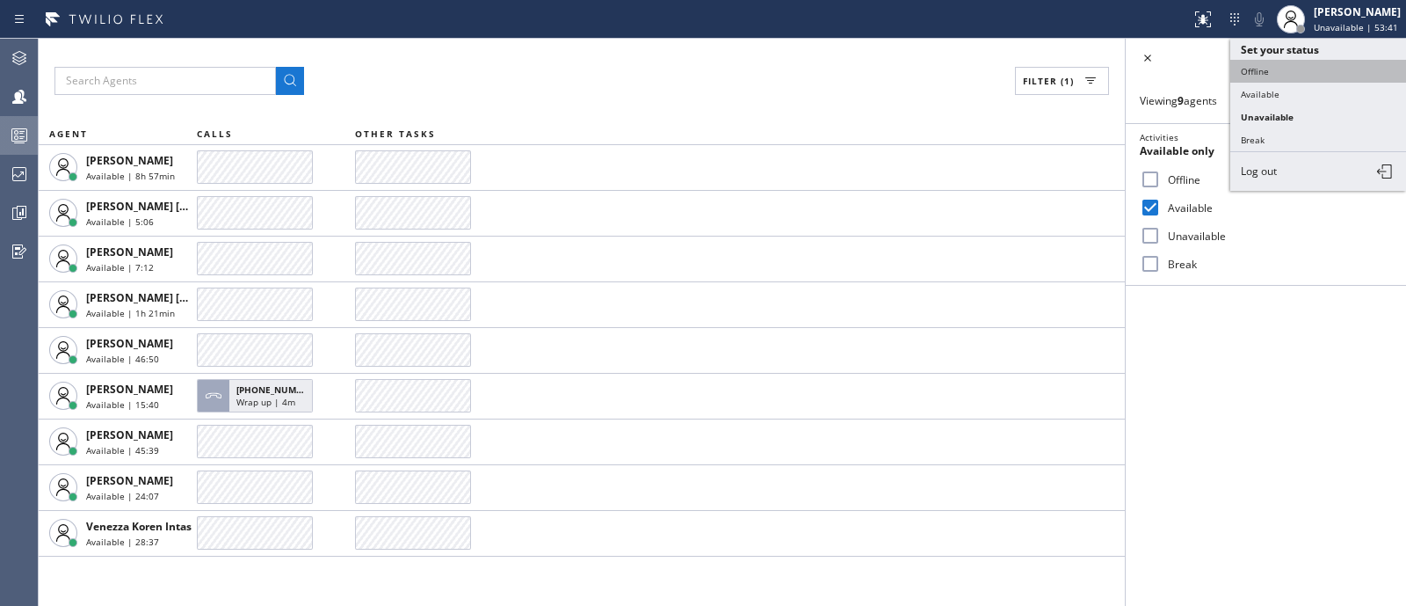
click at [1305, 69] on button "Offline" at bounding box center [1318, 71] width 176 height 23
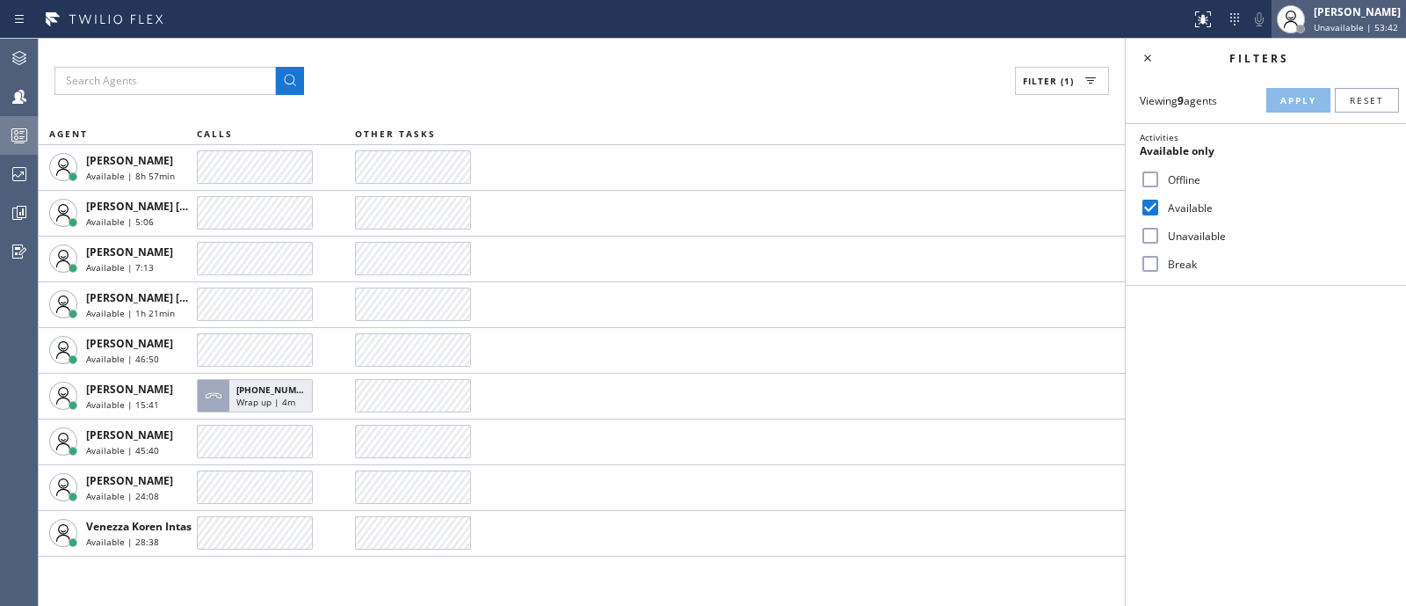
click at [1356, 17] on div "[PERSON_NAME]" at bounding box center [1357, 11] width 87 height 15
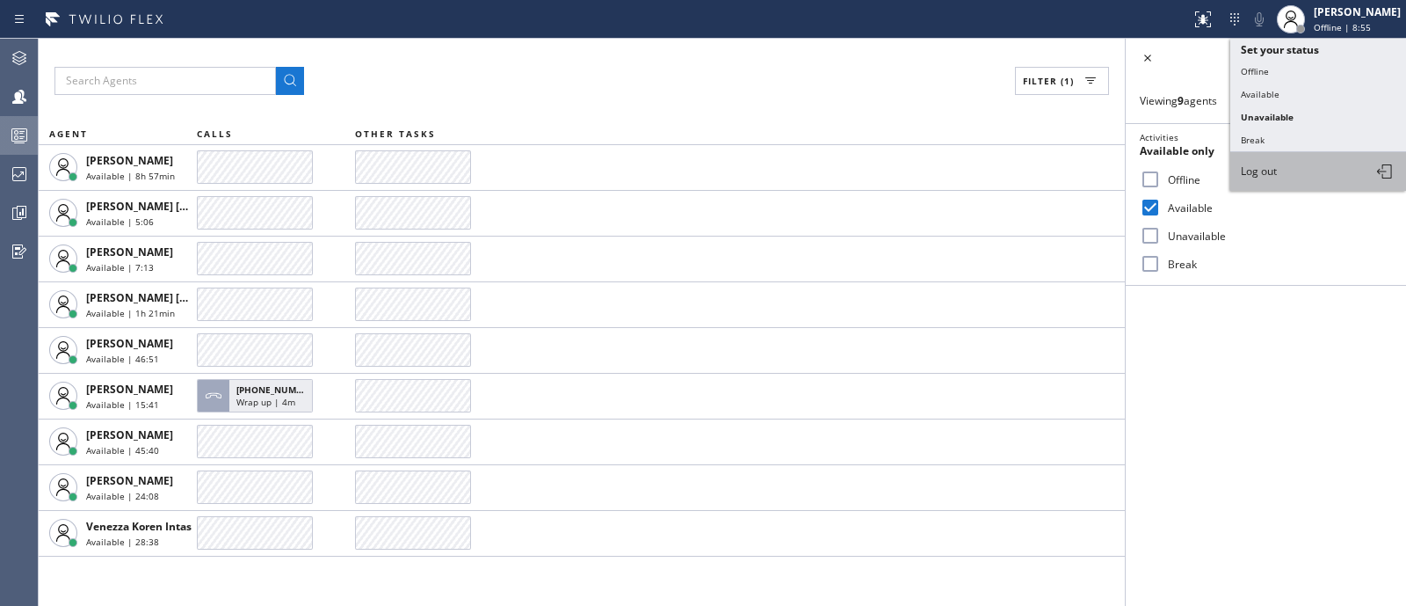
click at [1307, 169] on button "Log out" at bounding box center [1318, 171] width 176 height 39
